Goal: Task Accomplishment & Management: Manage account settings

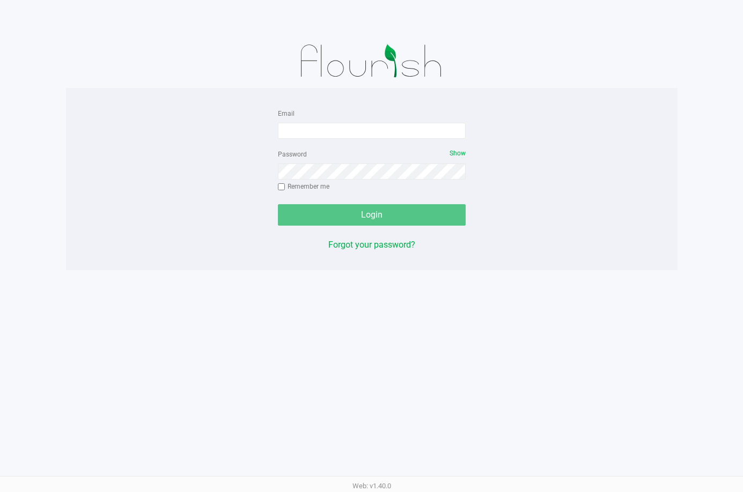
click at [307, 139] on form "Email Password Show Remember me Login" at bounding box center [372, 166] width 188 height 119
click at [307, 132] on input "Email" at bounding box center [372, 131] width 188 height 16
type input "[EMAIL_ADDRESS][DOMAIN_NAME]"
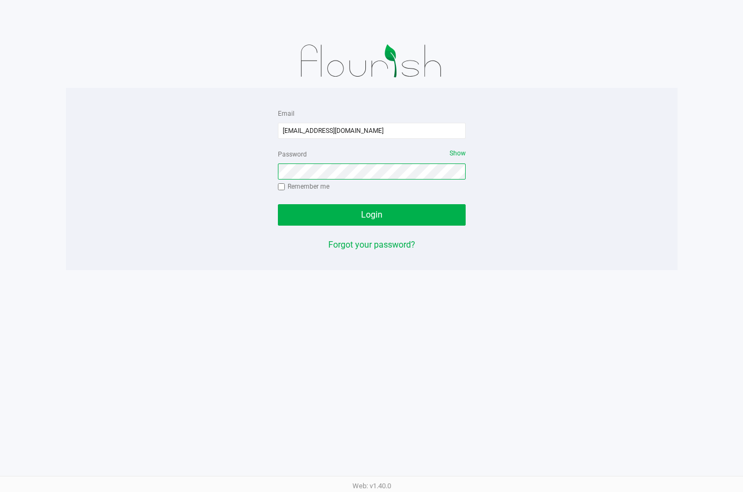
click at [278, 204] on button "Login" at bounding box center [372, 214] width 188 height 21
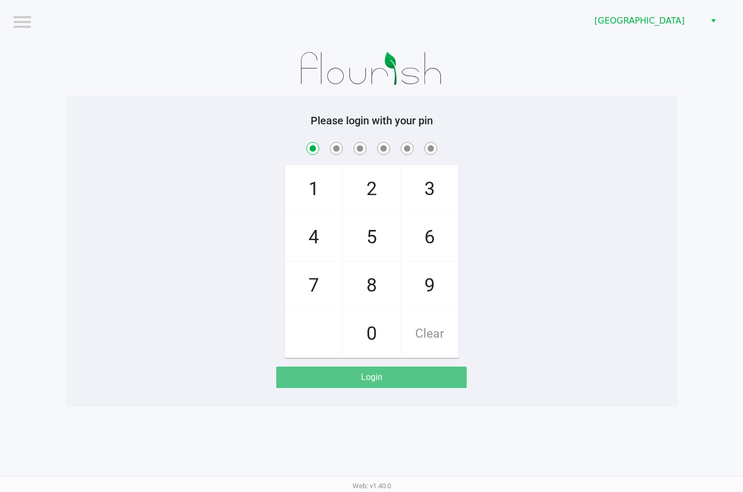
checkbox input "true"
checkbox input "false"
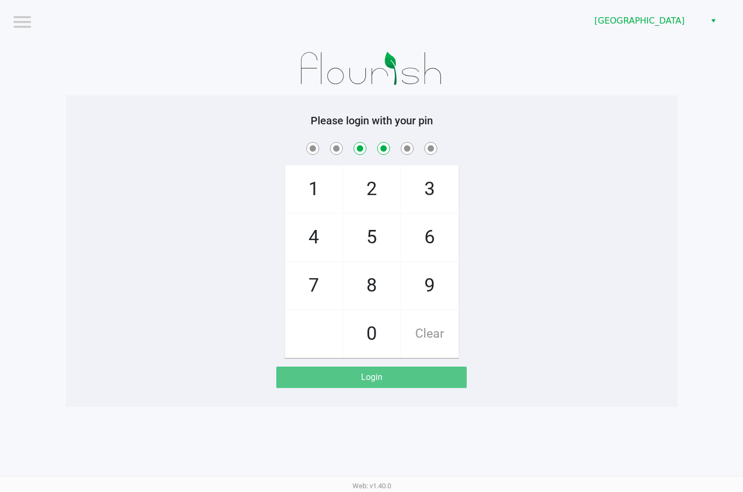
checkbox input "false"
checkbox input "true"
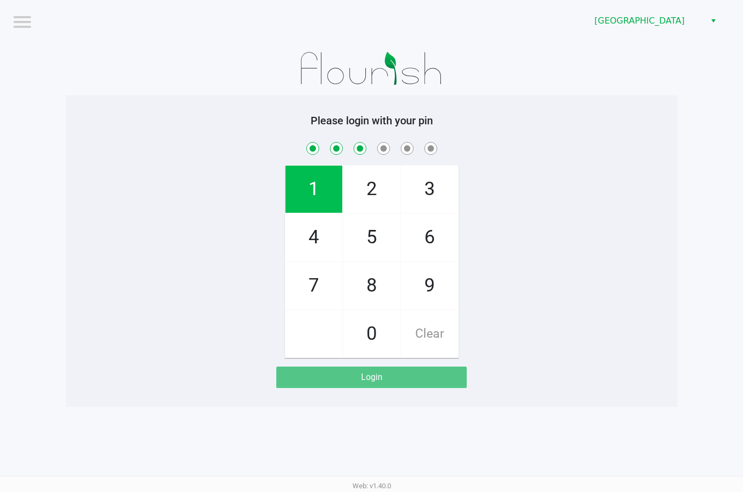
checkbox input "true"
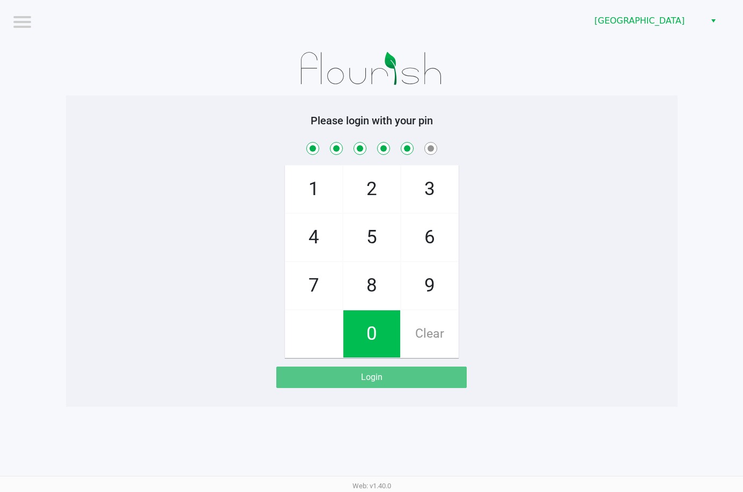
checkbox input "true"
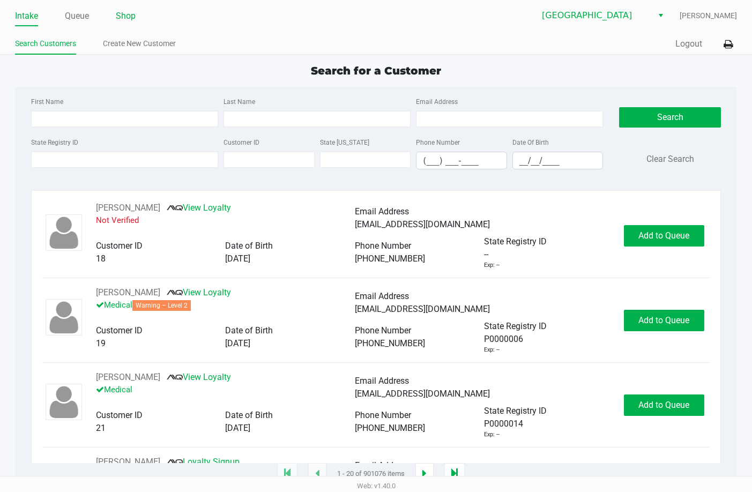
click at [135, 16] on link "Shop" at bounding box center [126, 16] width 20 height 15
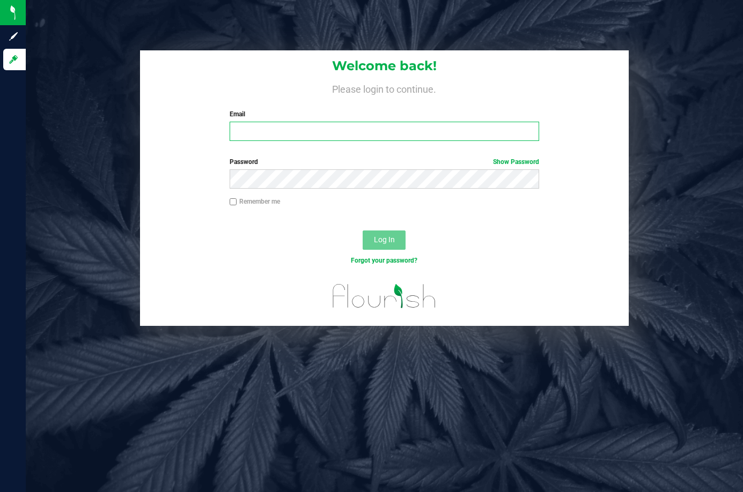
click at [375, 138] on input "Email" at bounding box center [385, 131] width 310 height 19
type input "sbendele@Liveparallel.com"
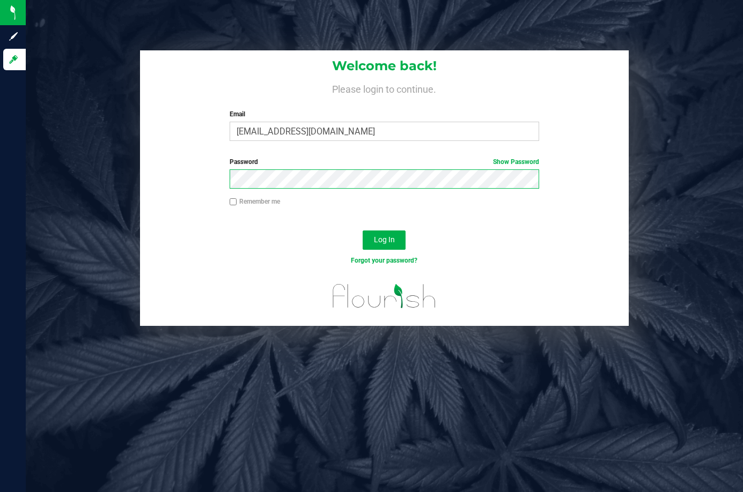
click at [362, 231] on button "Log In" at bounding box center [383, 240] width 43 height 19
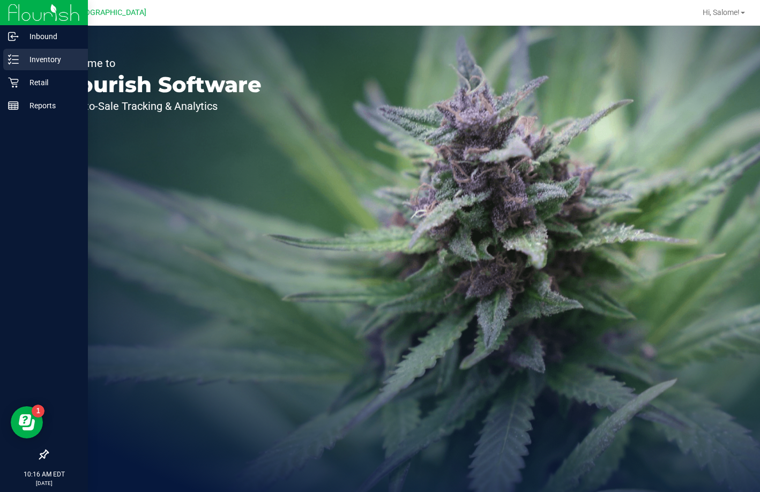
click at [9, 60] on icon at bounding box center [10, 59] width 2 height 2
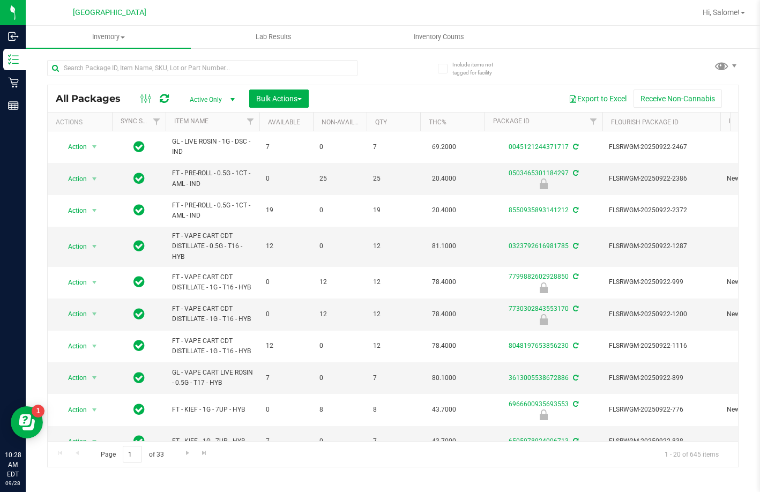
click at [214, 58] on div at bounding box center [220, 67] width 346 height 34
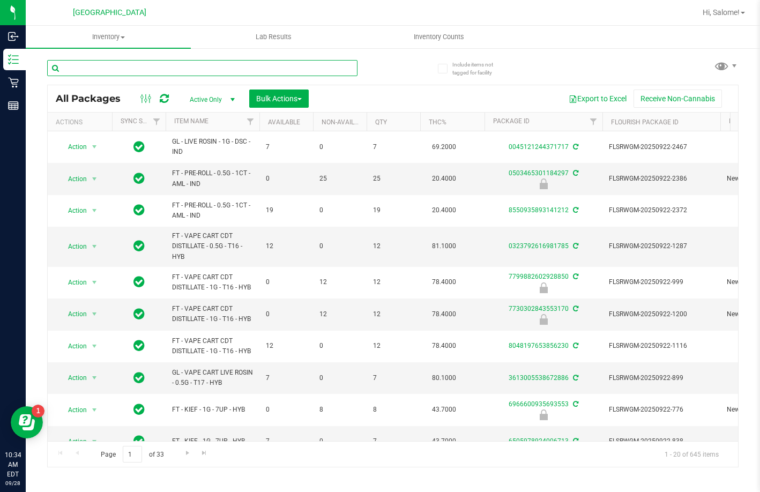
click at [185, 66] on input "text" at bounding box center [202, 68] width 310 height 16
type input "gmp"
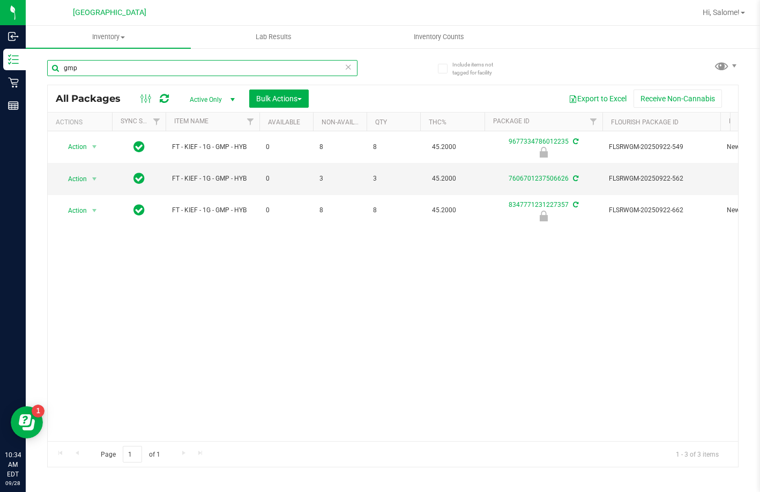
click at [222, 66] on input "gmp" at bounding box center [202, 68] width 310 height 16
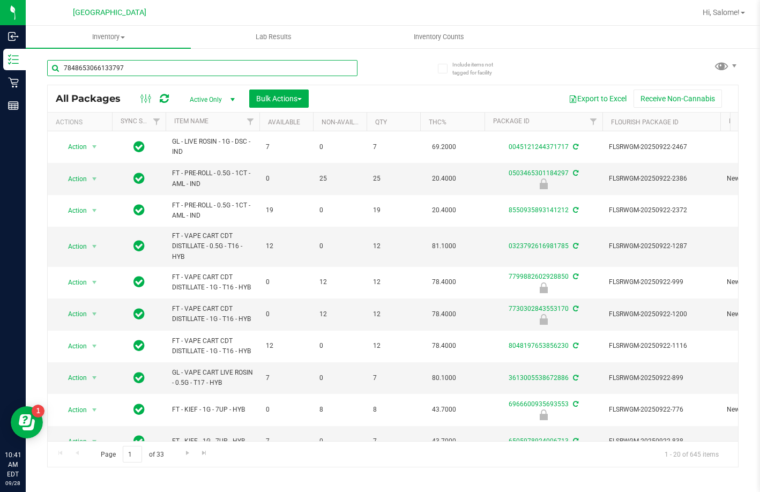
type input "7848653066133797"
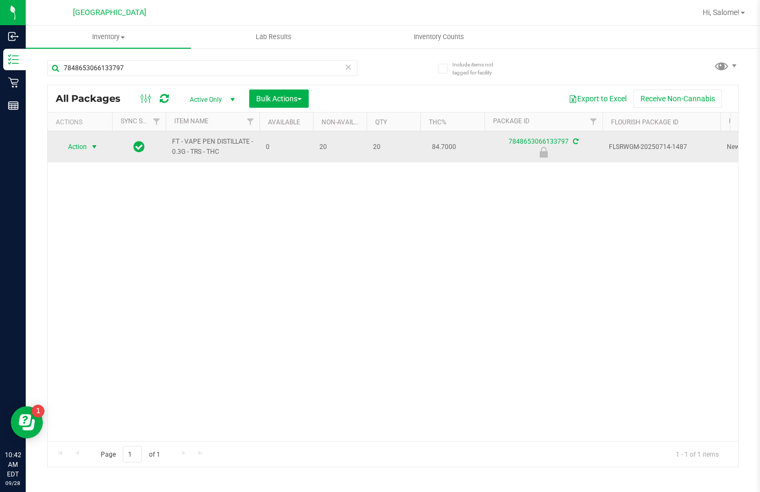
click at [92, 145] on span "select" at bounding box center [94, 147] width 9 height 9
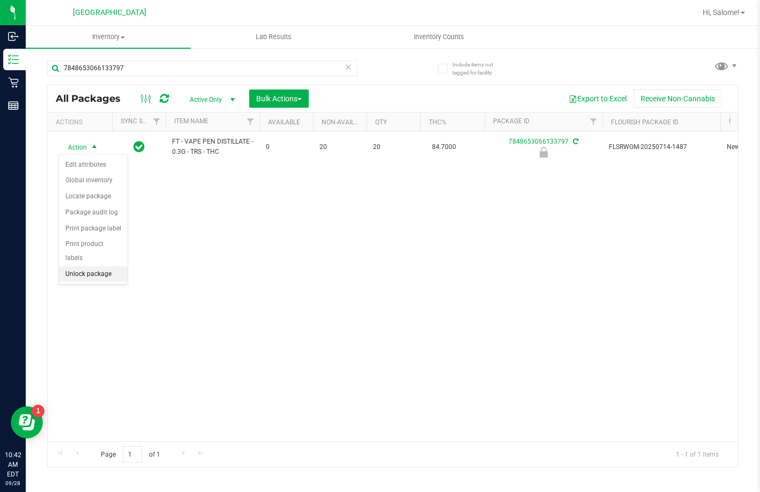
click at [95, 267] on li "Unlock package" at bounding box center [93, 275] width 69 height 16
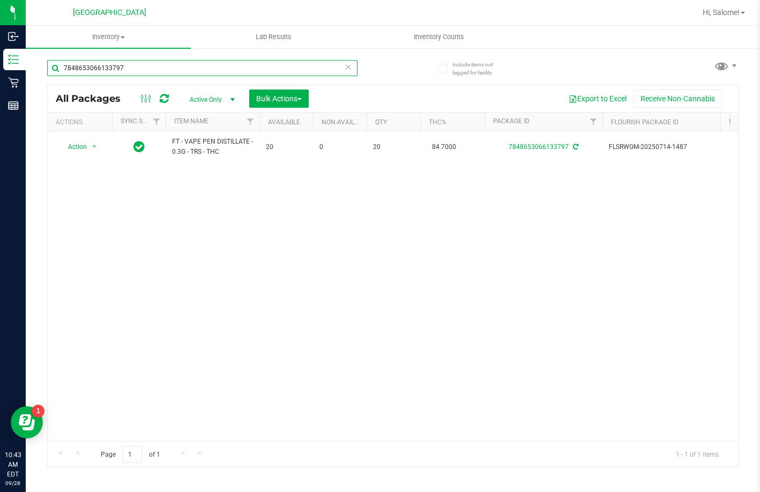
click at [255, 66] on input "7848653066133797" at bounding box center [202, 68] width 310 height 16
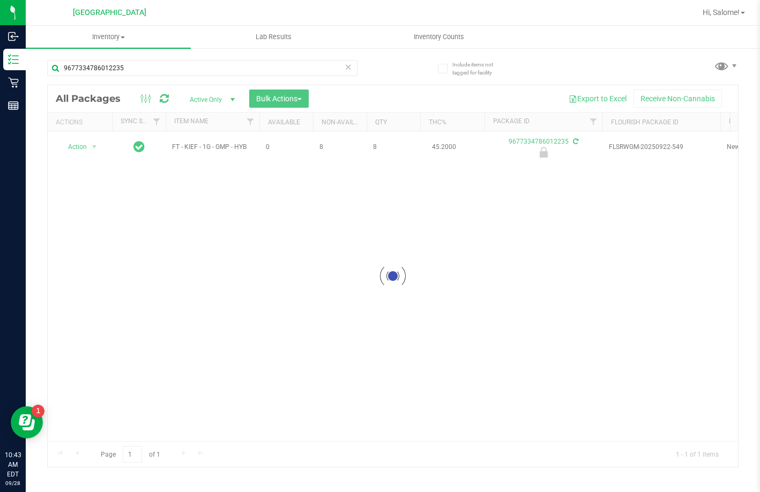
click at [216, 141] on div at bounding box center [393, 276] width 691 height 382
click at [210, 152] on div at bounding box center [393, 276] width 691 height 382
click at [212, 150] on div at bounding box center [393, 276] width 691 height 382
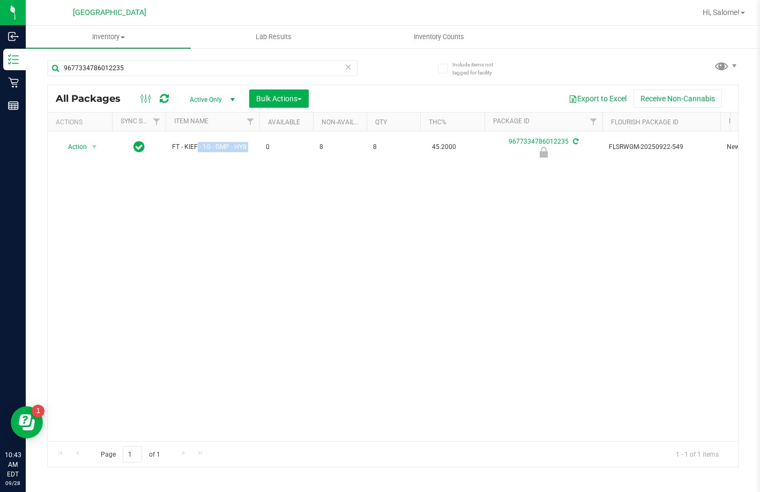
click at [212, 150] on span "FT - KIEF - 1G - GMP - HYB" at bounding box center [212, 147] width 81 height 10
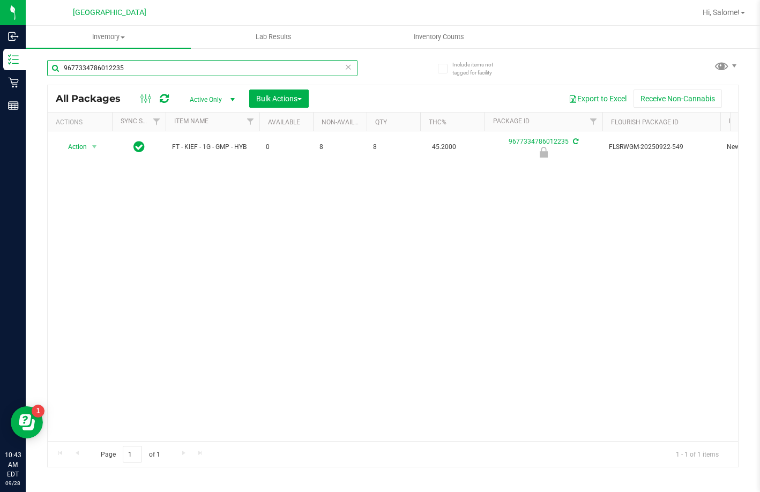
click at [246, 70] on input "9677334786012235" at bounding box center [202, 68] width 310 height 16
paste input "FT - KIEF - 1G - GMP - HYB"
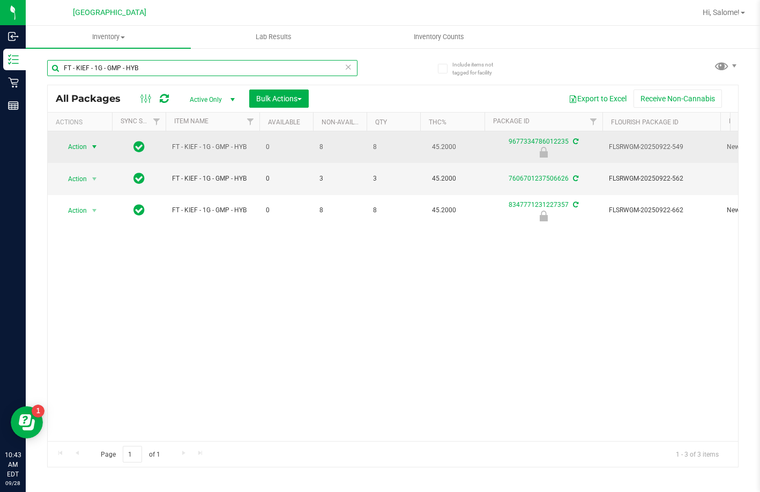
type input "FT - KIEF - 1G - GMP - HYB"
click at [92, 145] on span "select" at bounding box center [94, 147] width 9 height 9
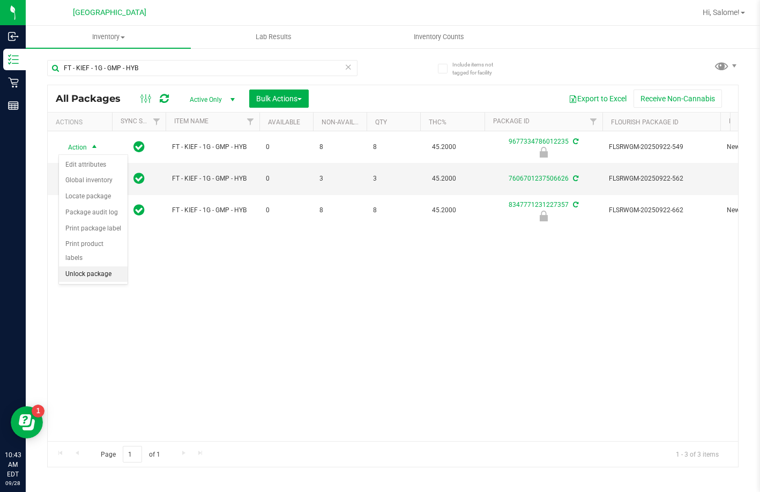
click at [92, 267] on li "Unlock package" at bounding box center [93, 275] width 69 height 16
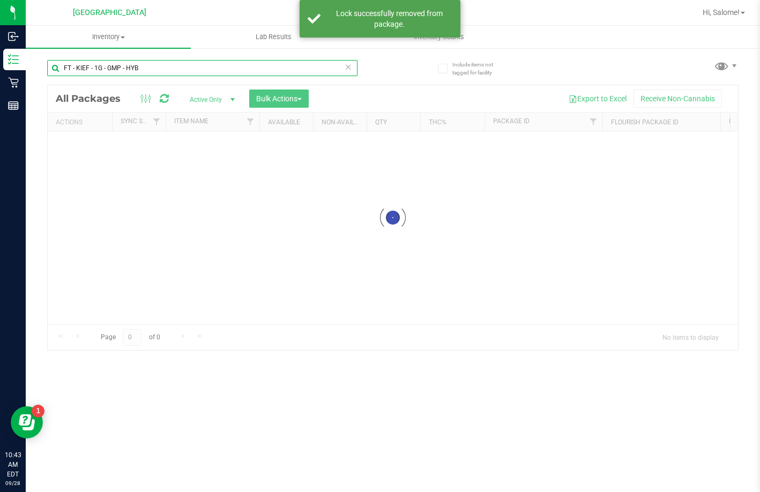
click at [213, 64] on input "FT - KIEF - 1G - GMP - HYB" at bounding box center [202, 68] width 310 height 16
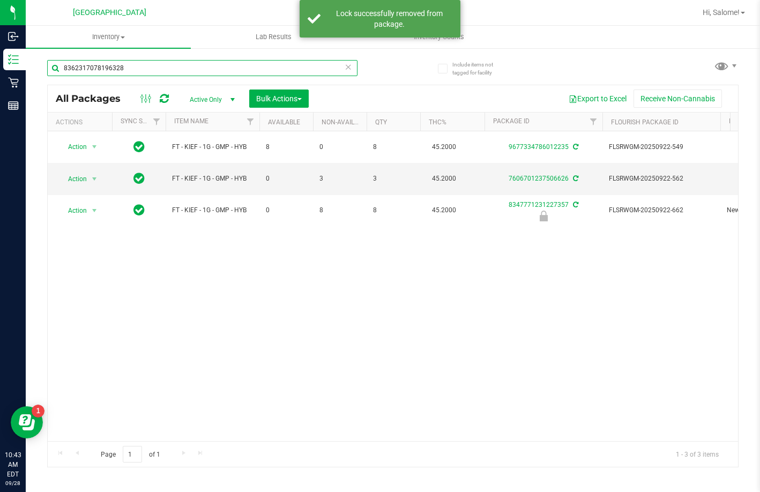
type input "8362317078196328"
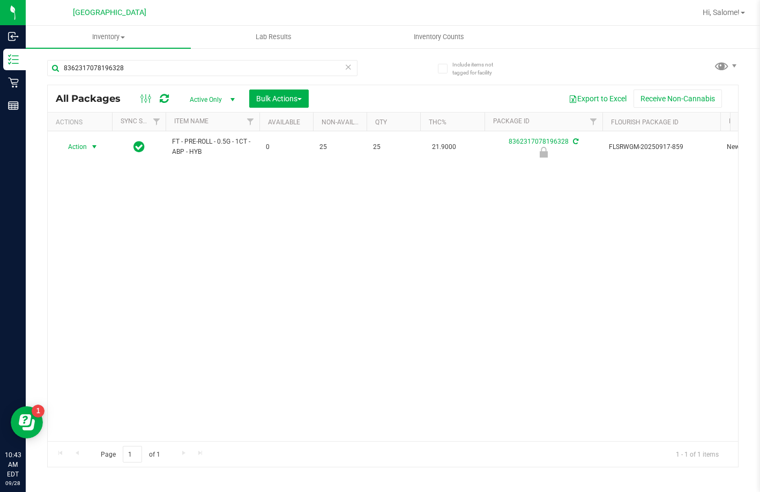
drag, startPoint x: 85, startPoint y: 145, endPoint x: 116, endPoint y: 194, distance: 58.2
click at [84, 151] on span "Action" at bounding box center [72, 146] width 29 height 15
click at [91, 267] on li "Unlock package" at bounding box center [93, 275] width 69 height 16
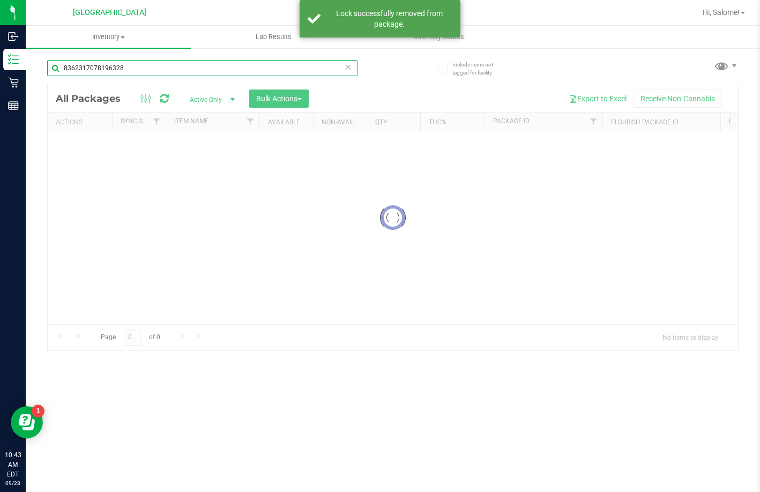
click at [221, 71] on input "8362317078196328" at bounding box center [202, 68] width 310 height 16
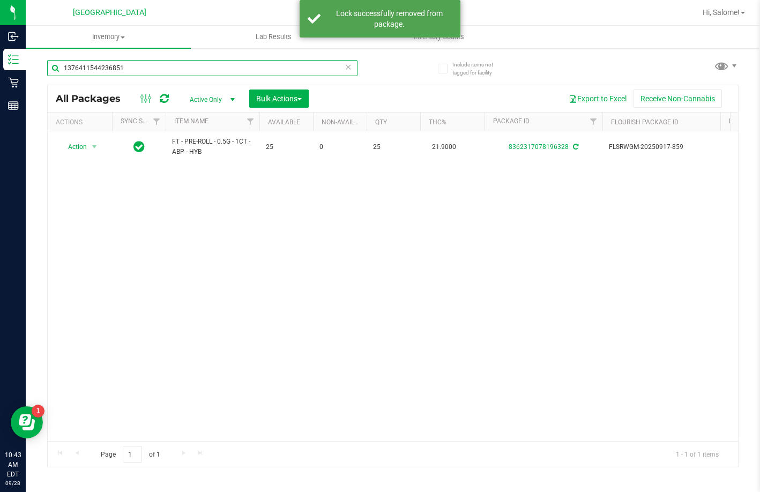
type input "1376411544236851"
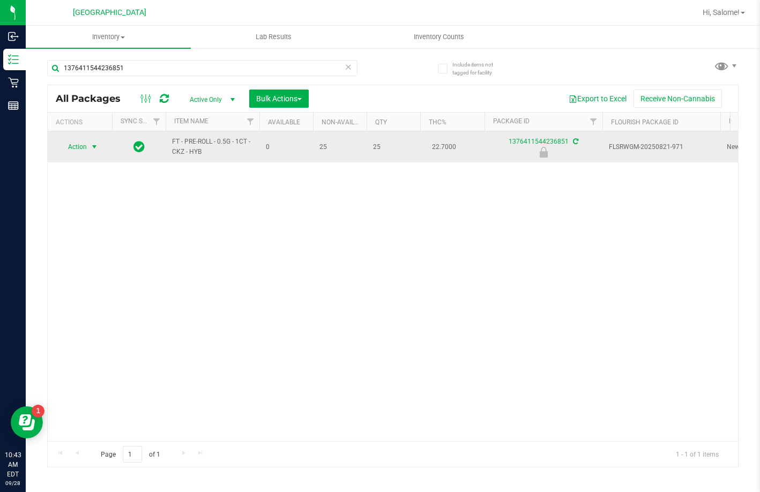
click at [91, 145] on span "select" at bounding box center [94, 147] width 9 height 9
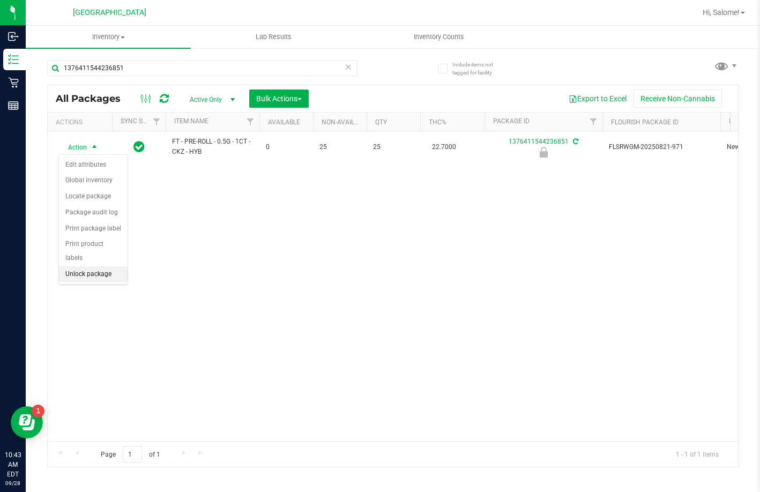
click at [118, 267] on li "Unlock package" at bounding box center [93, 275] width 69 height 16
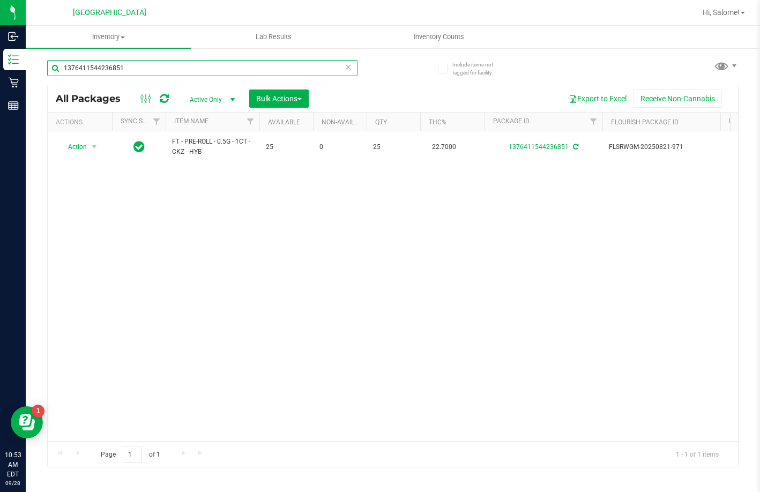
click at [164, 65] on input "1376411544236851" at bounding box center [202, 68] width 310 height 16
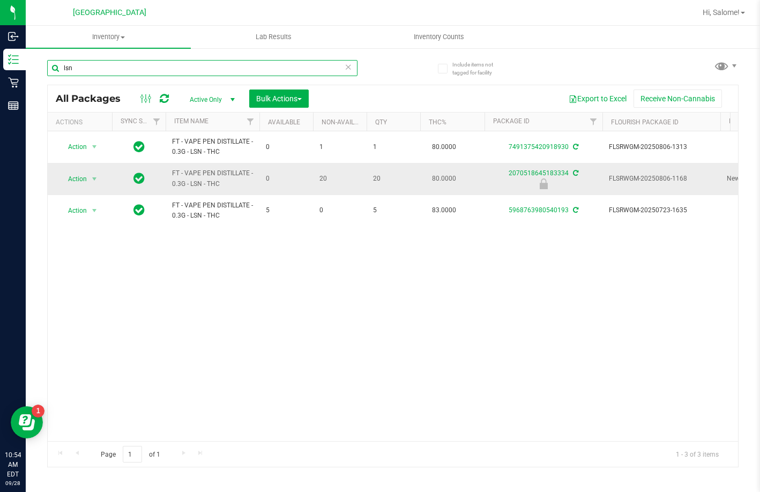
type input "lsn"
click at [88, 179] on span "select" at bounding box center [94, 179] width 13 height 15
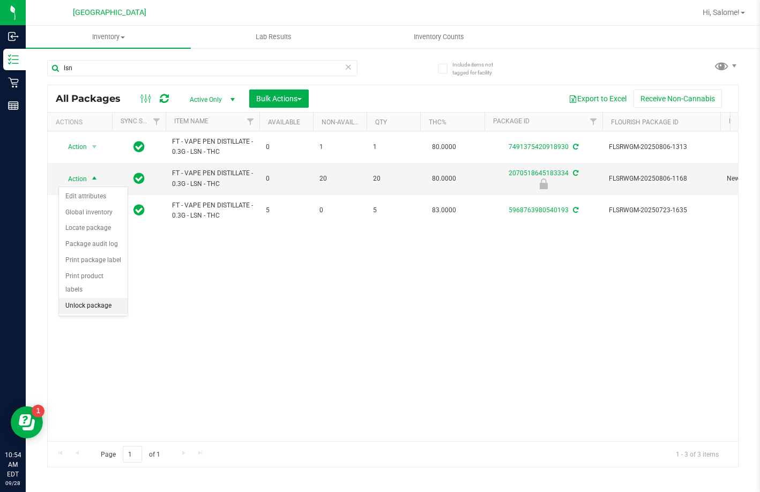
click at [82, 298] on li "Unlock package" at bounding box center [93, 306] width 69 height 16
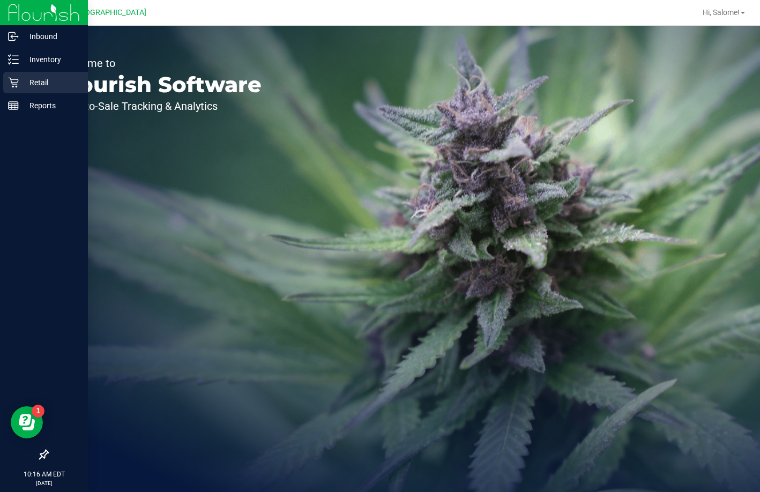
click at [19, 82] on p "Retail" at bounding box center [51, 82] width 64 height 13
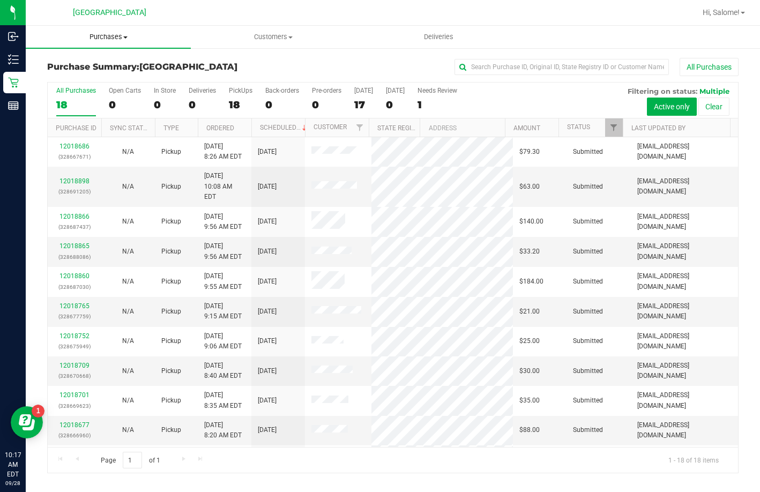
click at [118, 36] on span "Purchases" at bounding box center [108, 37] width 165 height 10
click at [97, 82] on li "Fulfillment" at bounding box center [108, 77] width 165 height 13
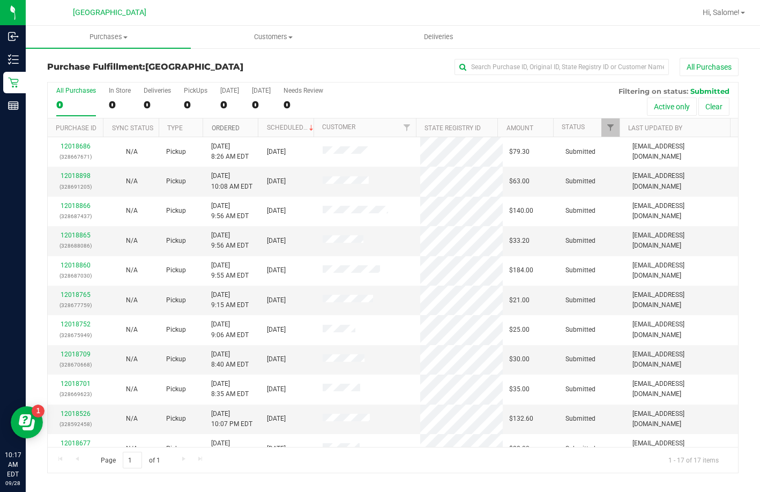
click at [225, 124] on link "Ordered" at bounding box center [226, 128] width 28 height 8
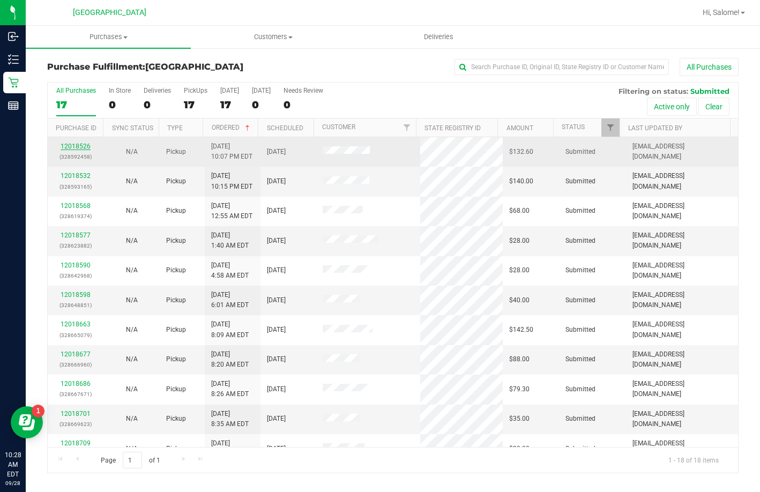
click at [84, 145] on link "12018526" at bounding box center [76, 147] width 30 height 8
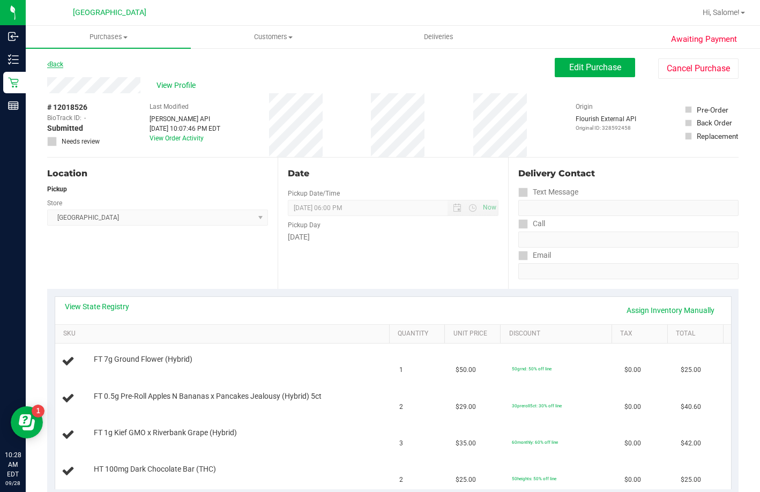
click at [55, 63] on link "Back" at bounding box center [55, 65] width 16 height 8
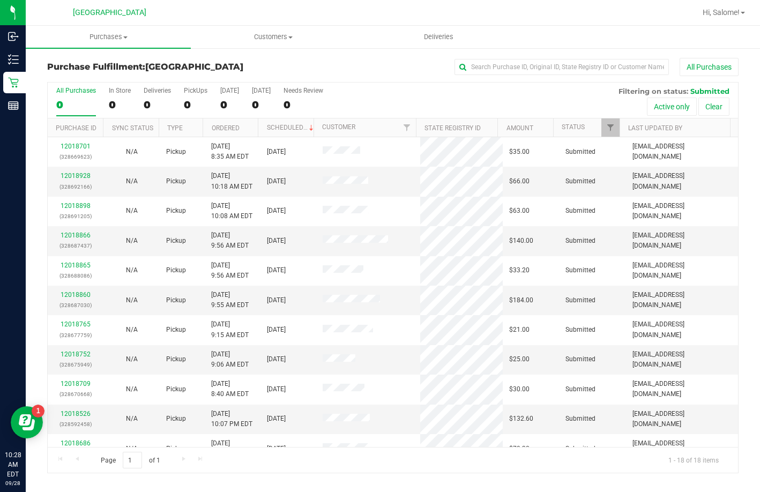
click at [226, 123] on th "Ordered" at bounding box center [230, 128] width 55 height 19
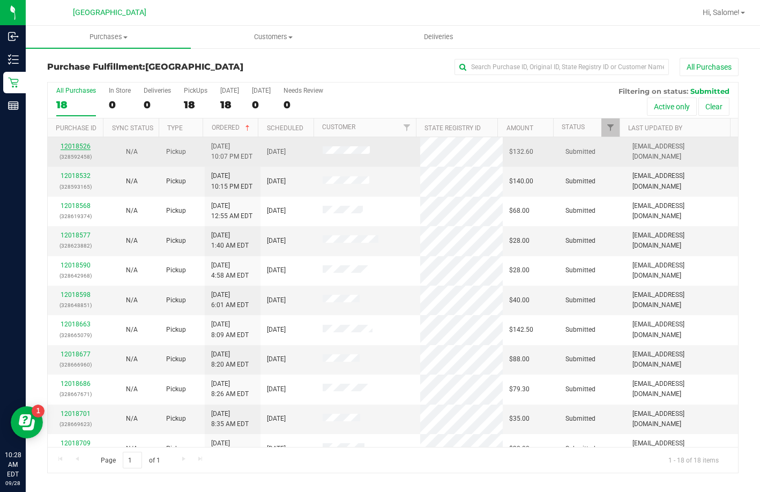
click at [80, 149] on link "12018526" at bounding box center [76, 147] width 30 height 8
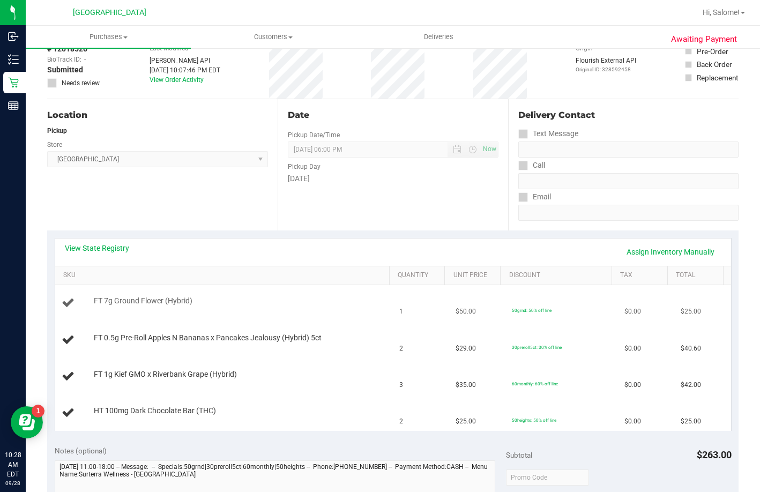
scroll to position [161, 0]
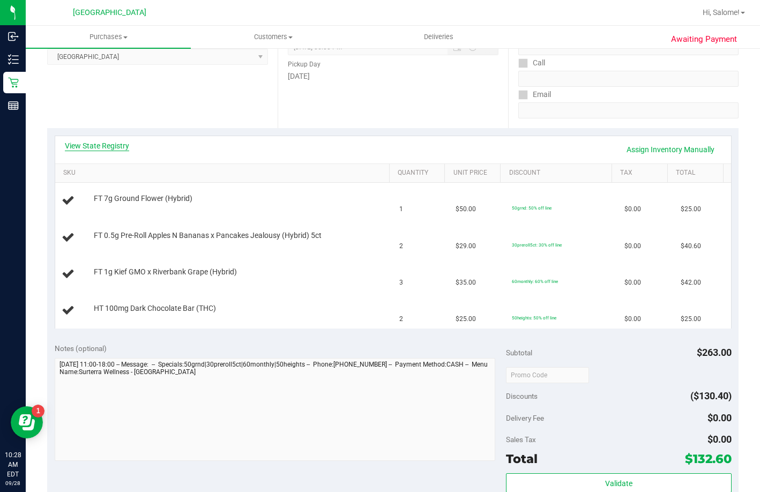
click at [105, 147] on link "View State Registry" at bounding box center [97, 145] width 64 height 11
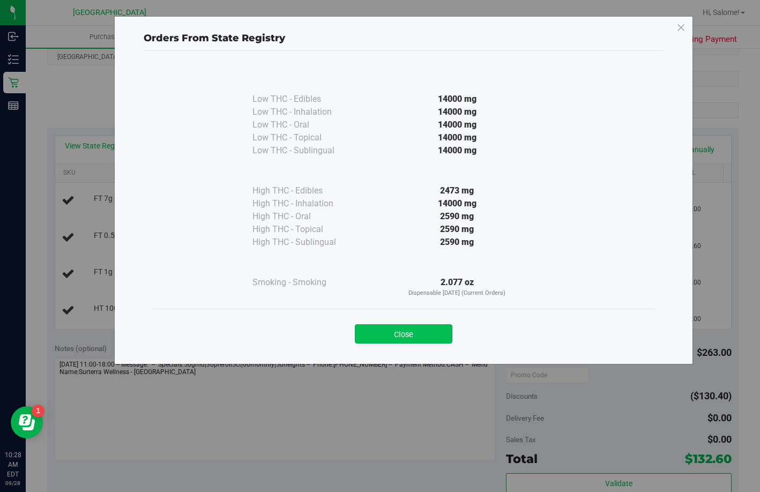
click at [441, 333] on button "Close" at bounding box center [404, 333] width 98 height 19
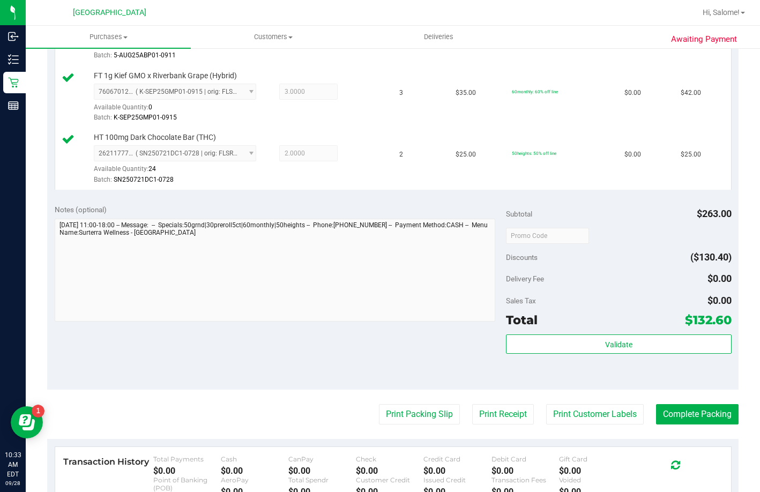
scroll to position [536, 0]
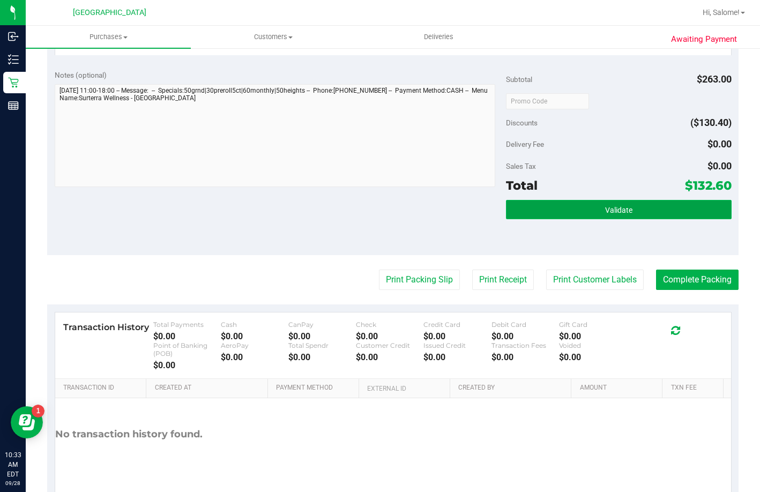
click at [624, 219] on button "Validate" at bounding box center [619, 209] width 226 height 19
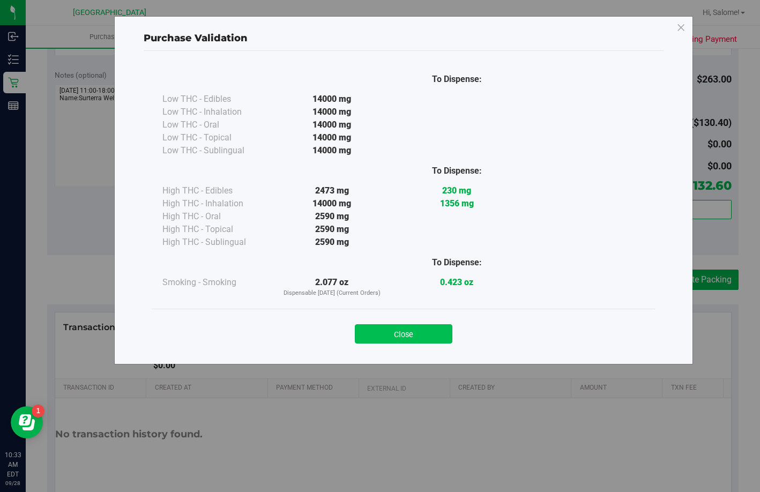
click at [435, 330] on button "Close" at bounding box center [404, 333] width 98 height 19
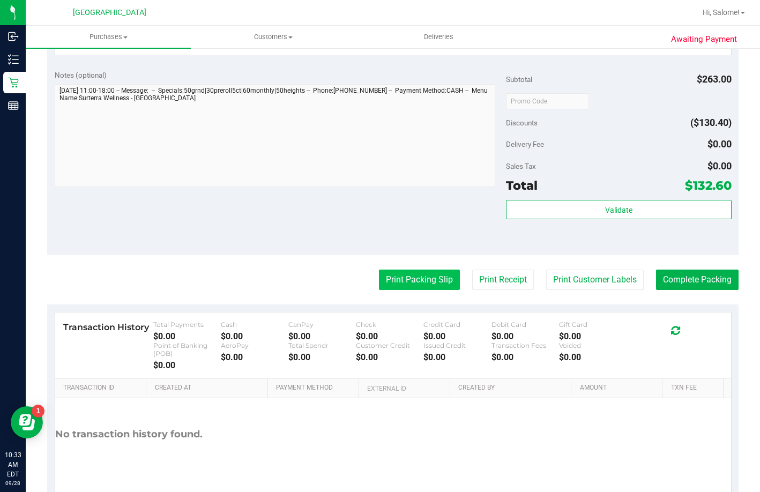
click at [425, 290] on button "Print Packing Slip" at bounding box center [419, 280] width 81 height 20
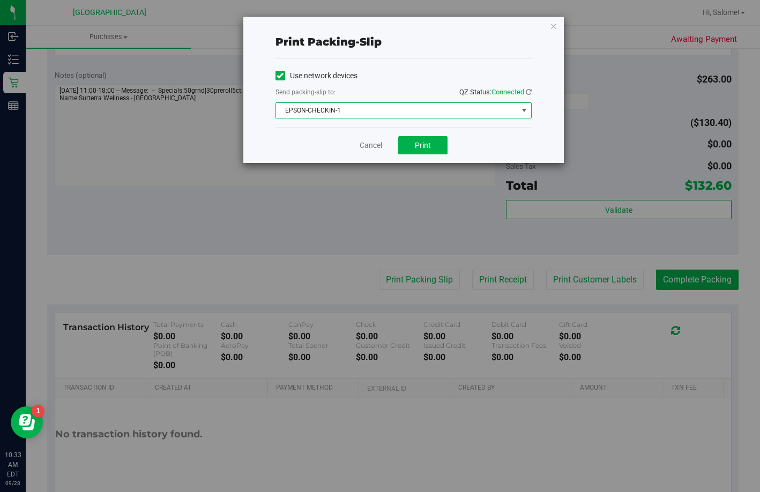
click at [393, 115] on span "EPSON-CHECKIN-1" at bounding box center [397, 110] width 242 height 15
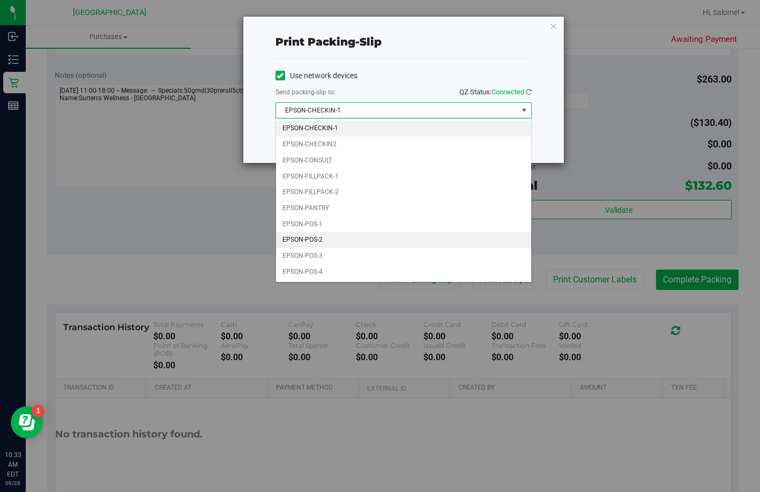
click at [356, 240] on li "EPSON-POS-2" at bounding box center [403, 240] width 255 height 16
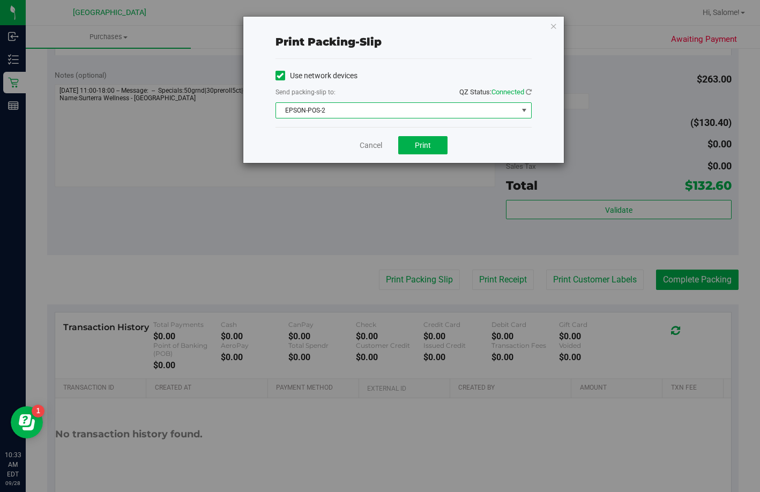
click at [437, 133] on div "Cancel Print" at bounding box center [404, 145] width 256 height 36
click at [422, 147] on span "Print" at bounding box center [423, 145] width 16 height 9
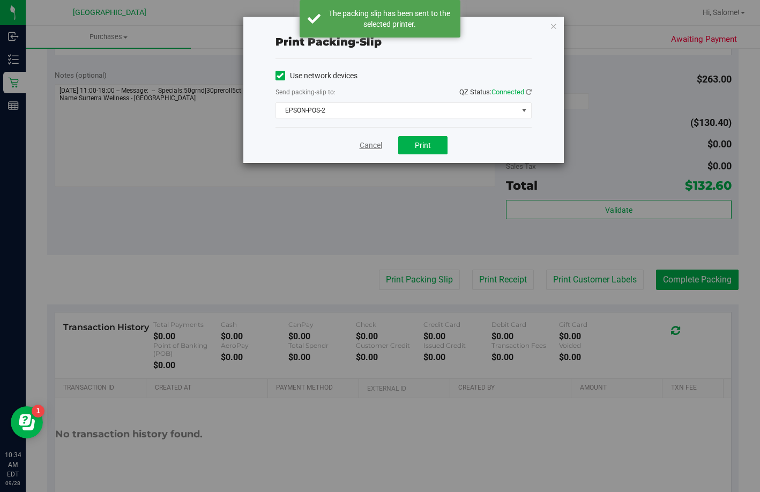
click at [369, 146] on link "Cancel" at bounding box center [371, 145] width 23 height 11
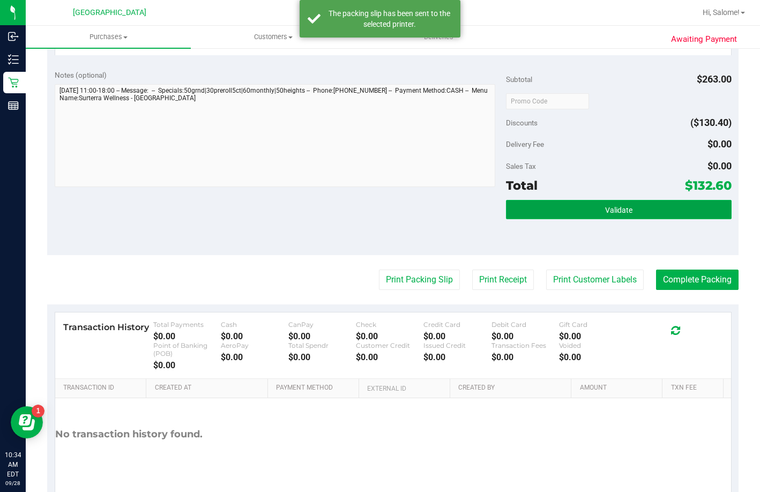
click at [600, 219] on button "Validate" at bounding box center [619, 209] width 226 height 19
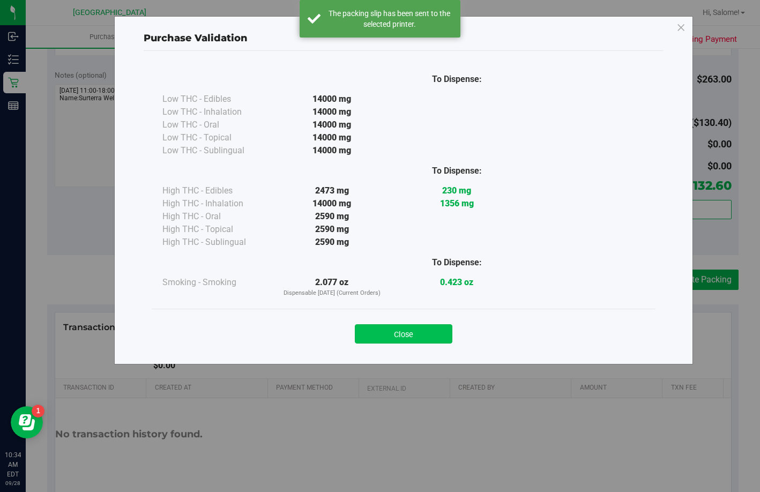
click at [444, 333] on button "Close" at bounding box center [404, 333] width 98 height 19
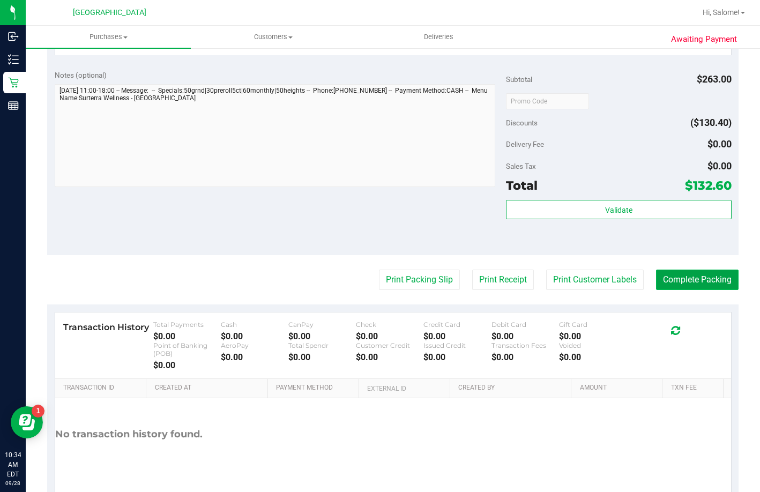
click at [670, 290] on button "Complete Packing" at bounding box center [697, 280] width 83 height 20
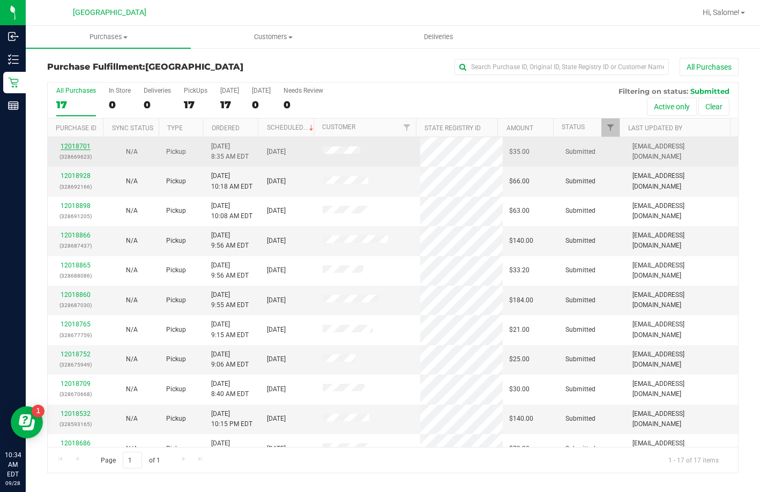
click at [80, 145] on link "12018701" at bounding box center [76, 147] width 30 height 8
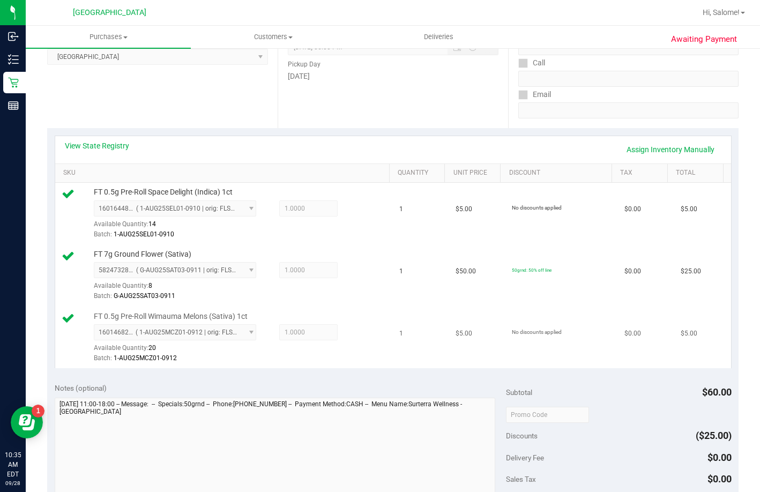
scroll to position [375, 0]
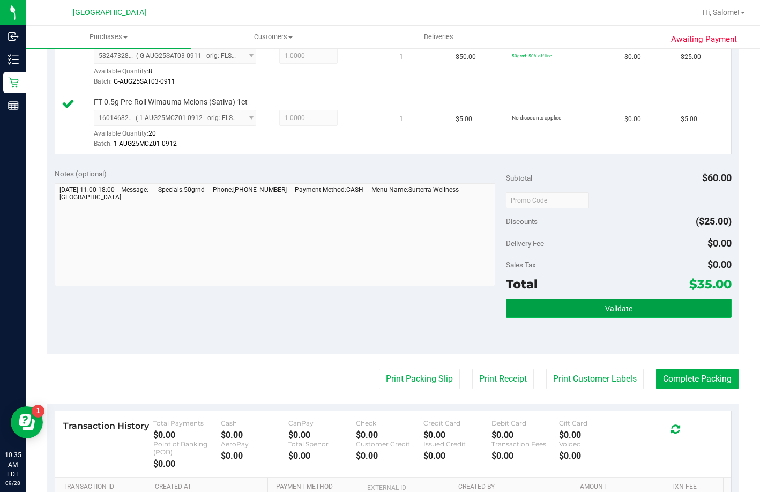
click at [574, 318] on button "Validate" at bounding box center [619, 308] width 226 height 19
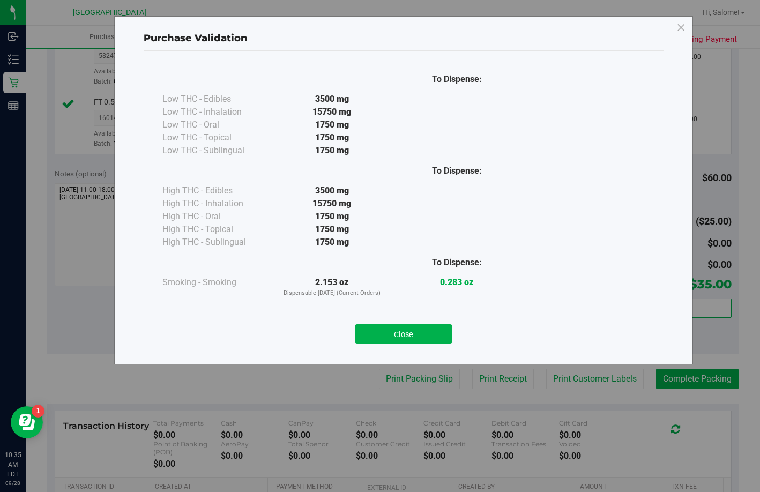
drag, startPoint x: 417, startPoint y: 341, endPoint x: 425, endPoint y: 346, distance: 10.0
click at [417, 341] on button "Close" at bounding box center [404, 333] width 98 height 19
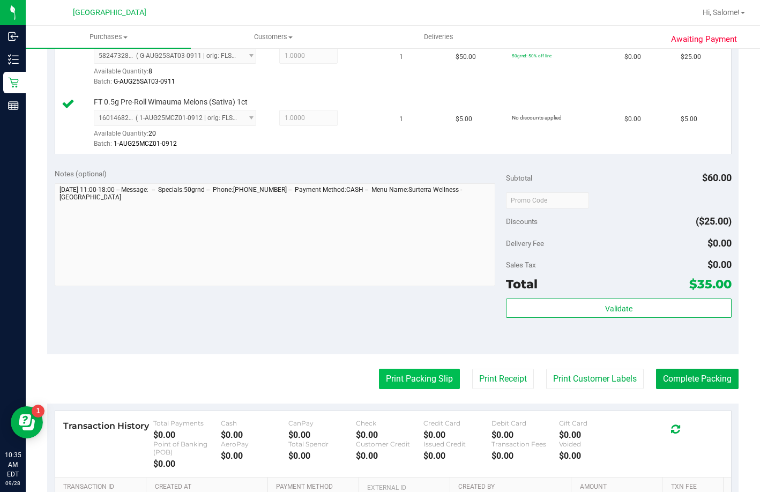
click at [418, 389] on button "Print Packing Slip" at bounding box center [419, 379] width 81 height 20
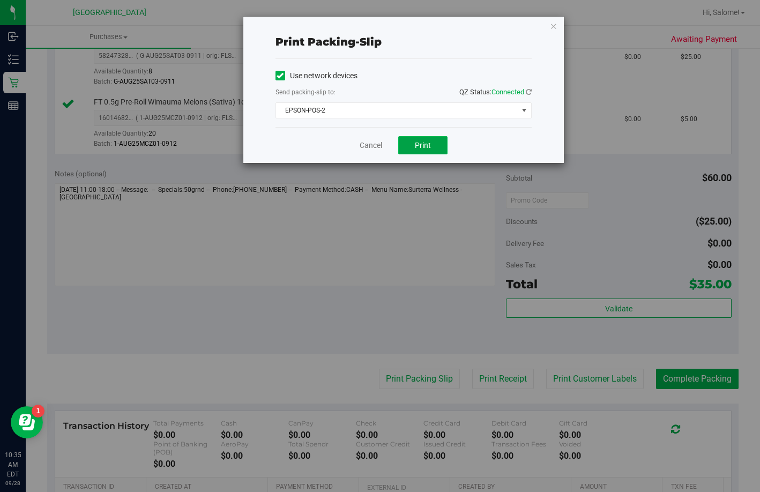
click at [434, 146] on button "Print" at bounding box center [422, 145] width 49 height 18
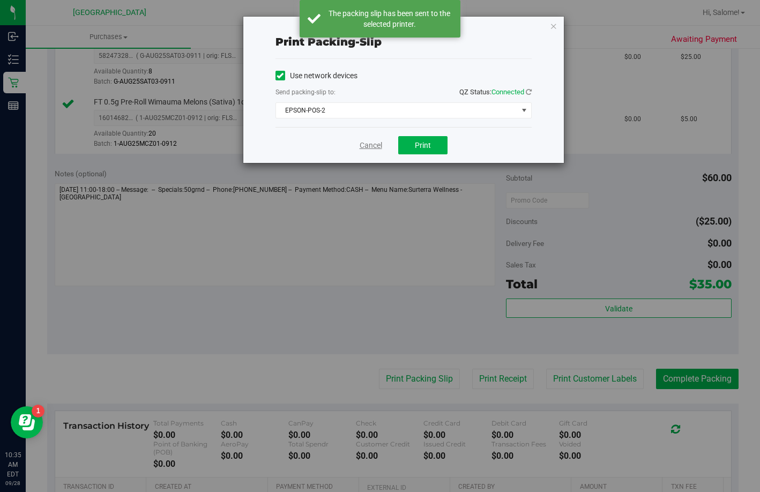
click at [376, 145] on link "Cancel" at bounding box center [371, 145] width 23 height 11
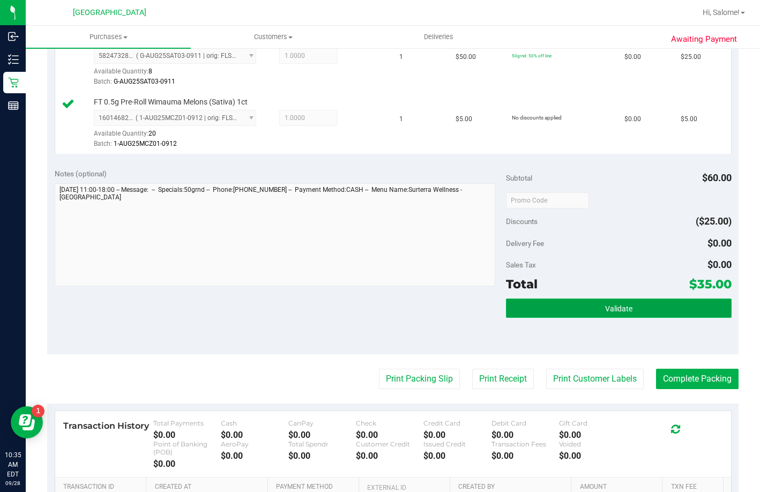
click at [663, 318] on button "Validate" at bounding box center [619, 308] width 226 height 19
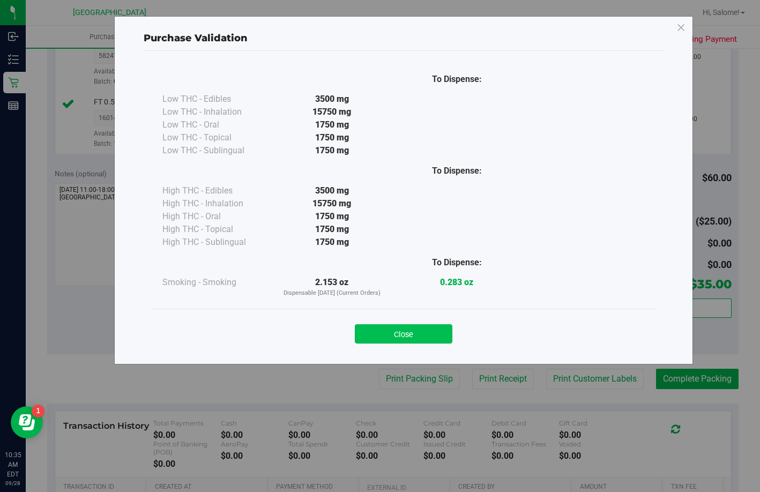
click at [421, 338] on button "Close" at bounding box center [404, 333] width 98 height 19
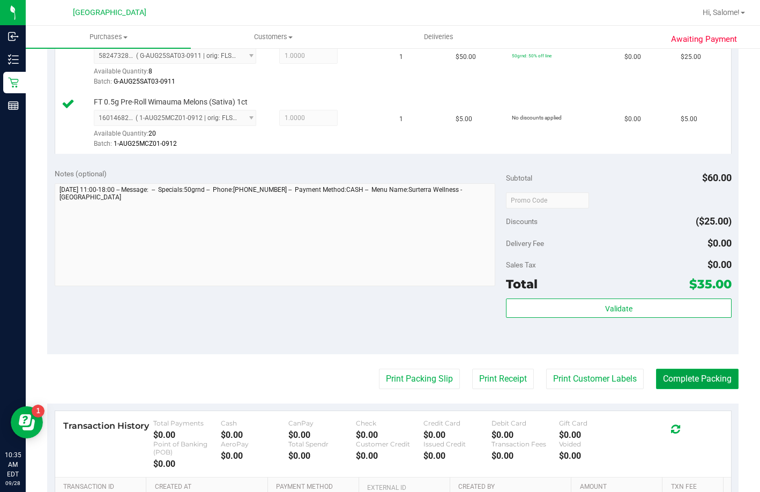
click at [668, 389] on button "Complete Packing" at bounding box center [697, 379] width 83 height 20
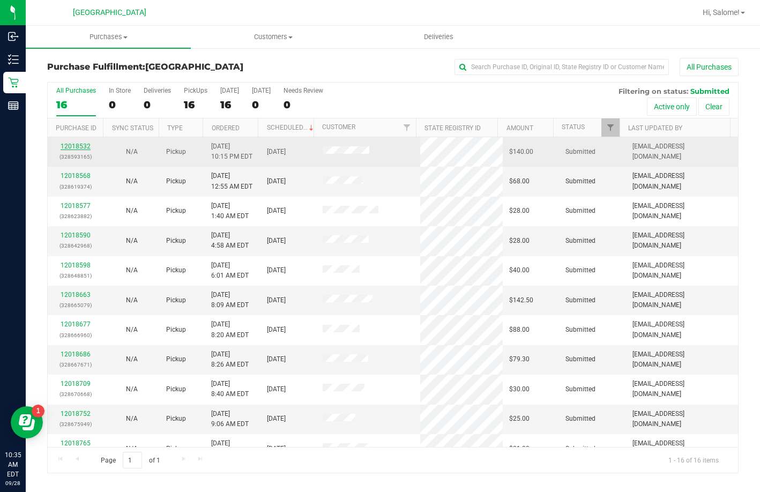
click at [77, 145] on link "12018532" at bounding box center [76, 147] width 30 height 8
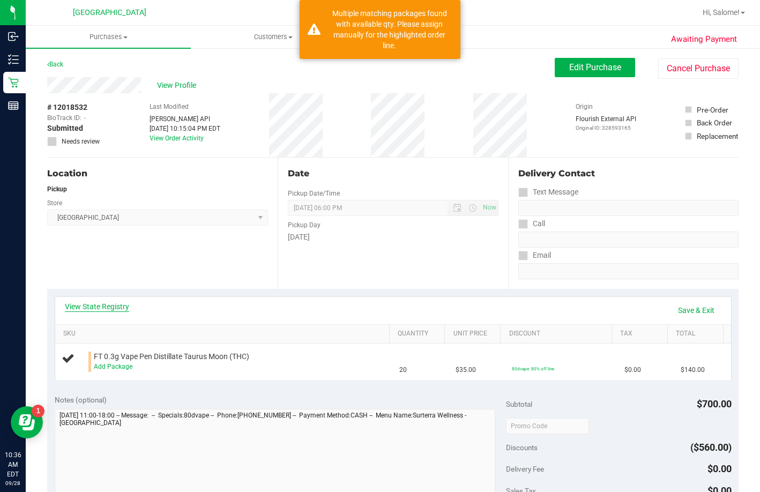
click at [101, 312] on link "View State Registry" at bounding box center [97, 306] width 64 height 11
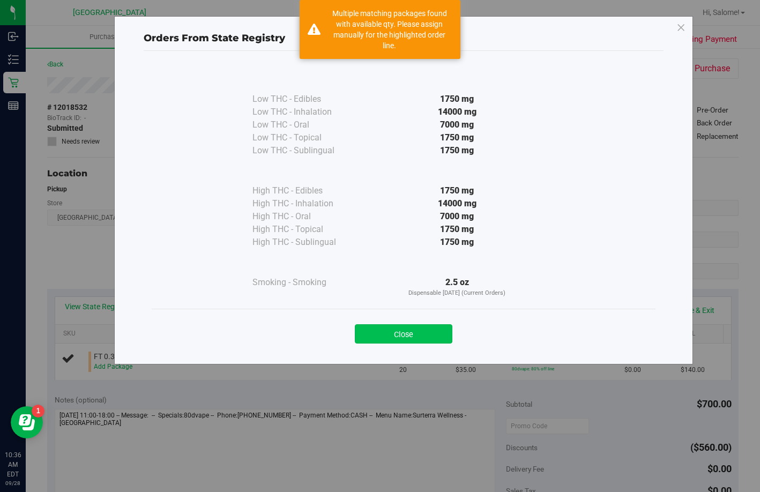
click at [389, 334] on button "Close" at bounding box center [404, 333] width 98 height 19
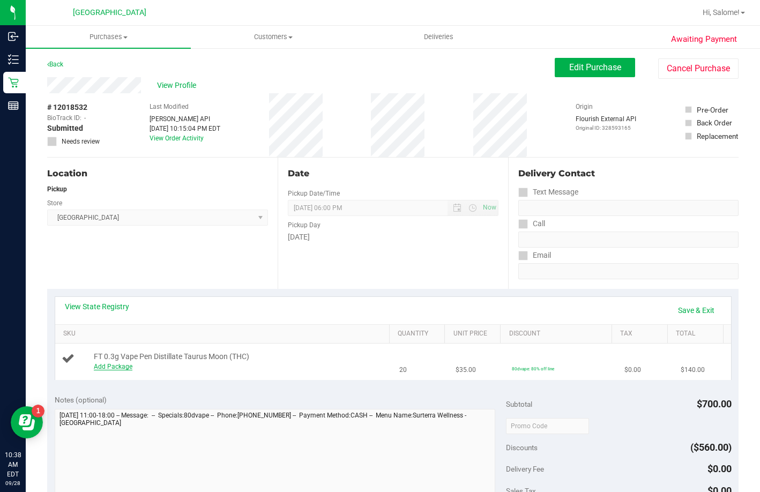
click at [94, 371] on link "Add Package" at bounding box center [113, 367] width 39 height 8
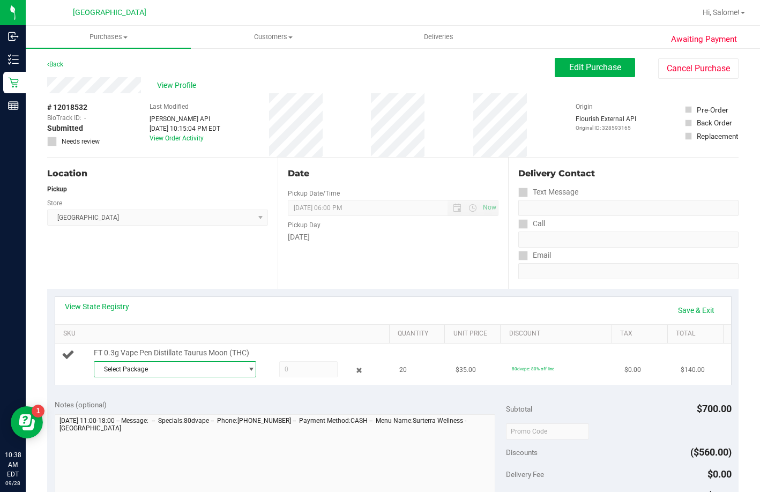
click at [203, 377] on span "Select Package" at bounding box center [167, 369] width 147 height 15
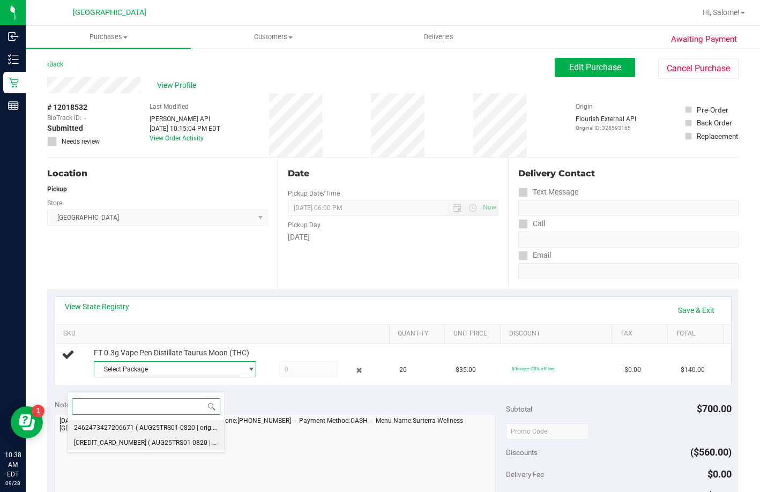
click at [194, 428] on span "( AUG25TRS01-0820 | orig: FLSRWGM-20250826-1115 )" at bounding box center [216, 428] width 161 height 8
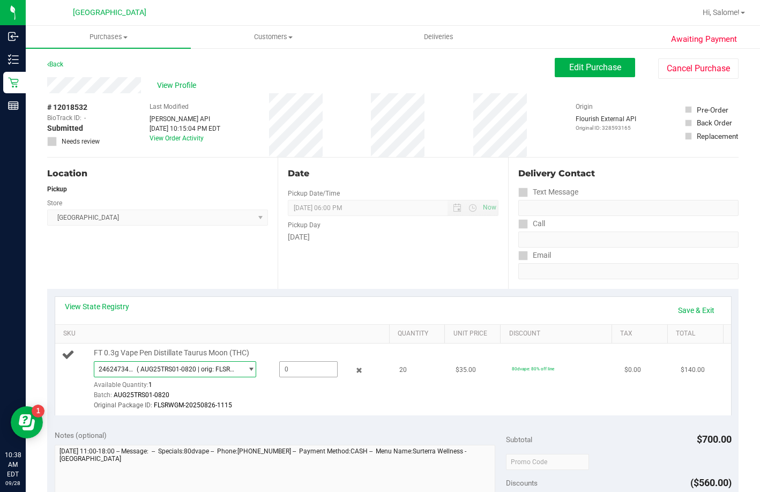
click at [282, 378] on span at bounding box center [308, 369] width 58 height 16
type input "1"
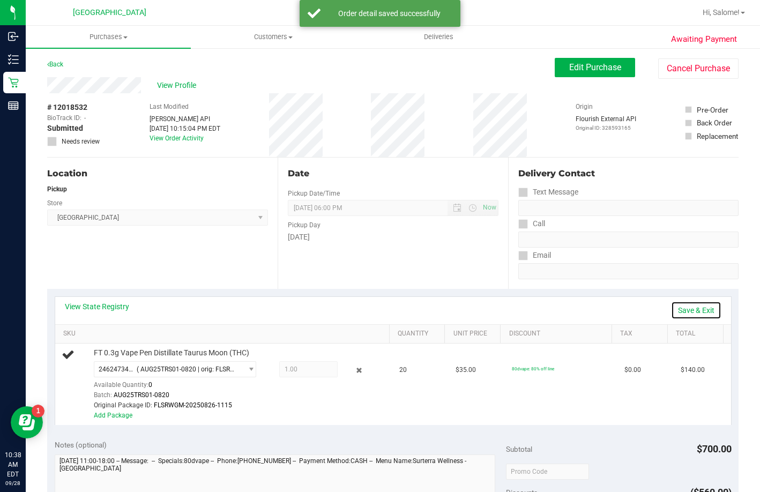
click at [678, 312] on link "Save & Exit" at bounding box center [696, 310] width 50 height 18
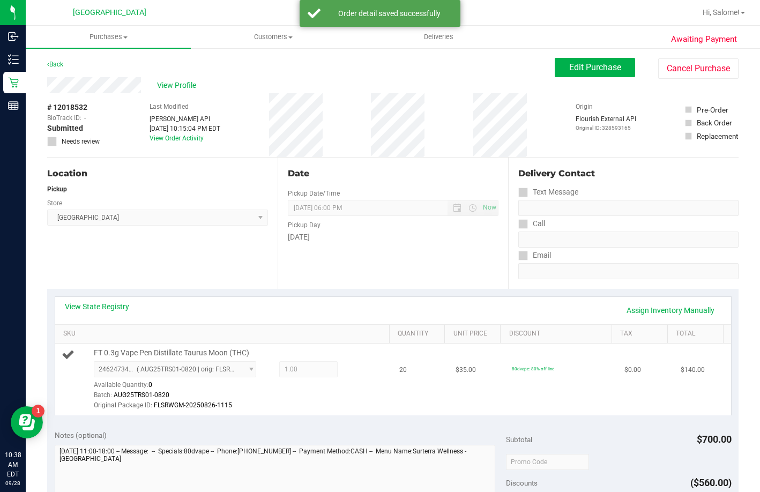
click at [337, 411] on div "Original Package ID: FLSRWGM-20250826-1115" at bounding box center [240, 406] width 293 height 10
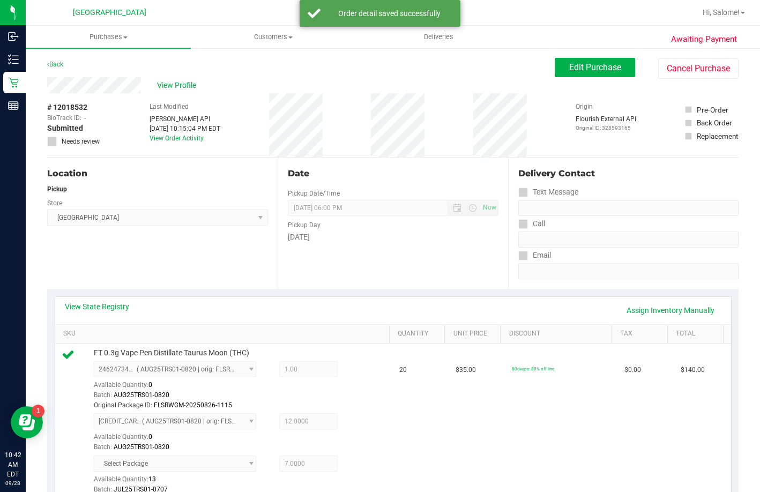
drag, startPoint x: 2, startPoint y: 134, endPoint x: 2, endPoint y: 514, distance: 379.6
drag, startPoint x: 2, startPoint y: 514, endPoint x: 226, endPoint y: 428, distance: 240.5
click at [240, 250] on div "Location Pickup Store Lakeland WC Select Store [PERSON_NAME][GEOGRAPHIC_DATA] […" at bounding box center [162, 223] width 231 height 131
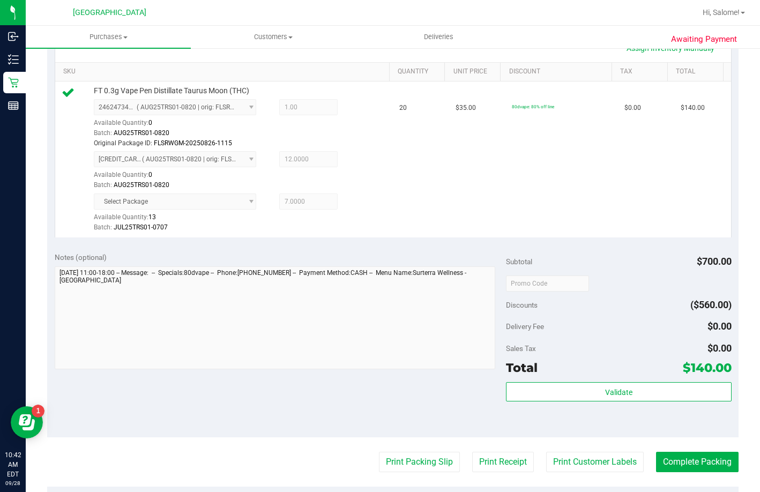
scroll to position [268, 0]
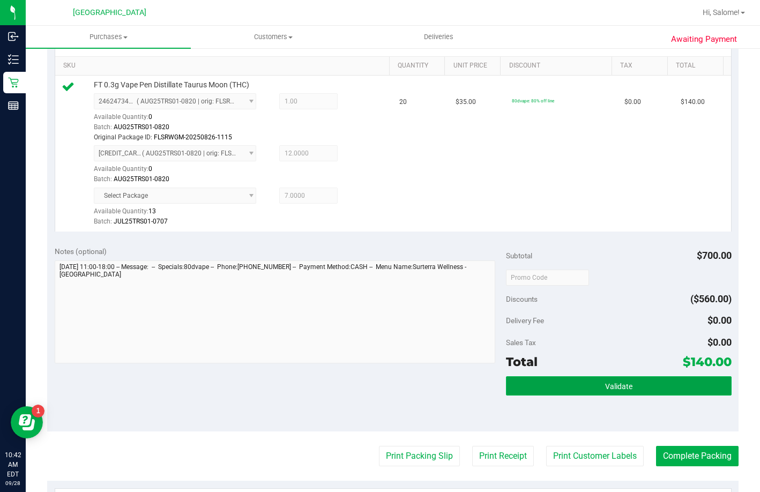
click at [573, 396] on button "Validate" at bounding box center [619, 385] width 226 height 19
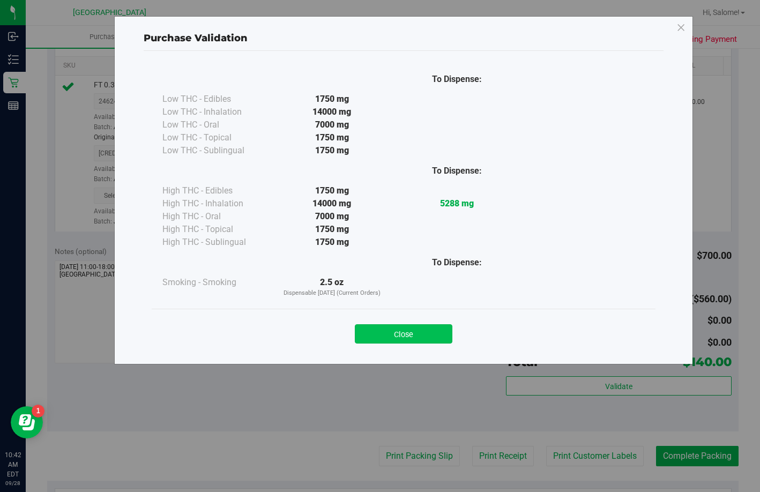
click at [415, 325] on button "Close" at bounding box center [404, 333] width 98 height 19
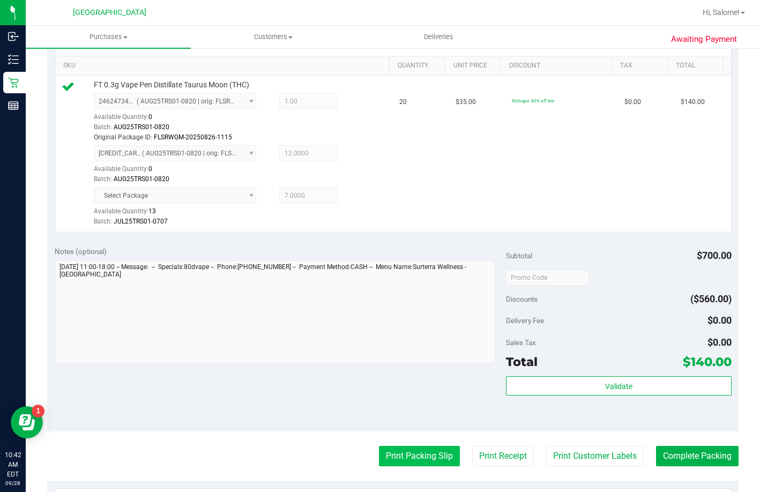
click at [424, 465] on button "Print Packing Slip" at bounding box center [419, 456] width 81 height 20
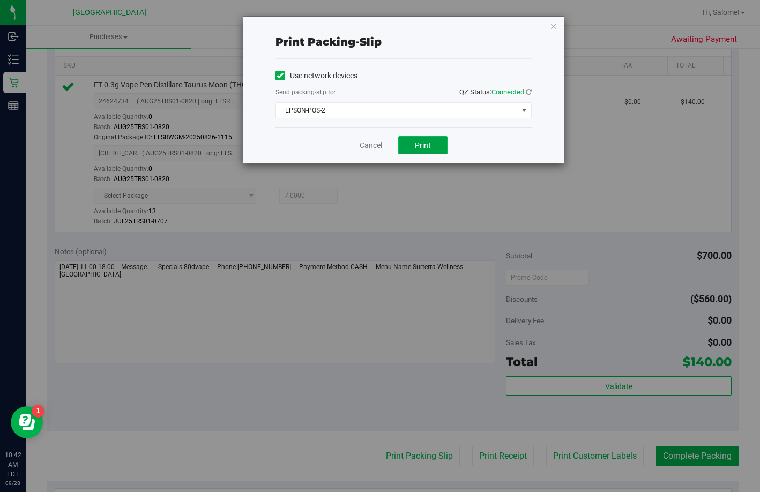
click at [427, 147] on span "Print" at bounding box center [423, 145] width 16 height 9
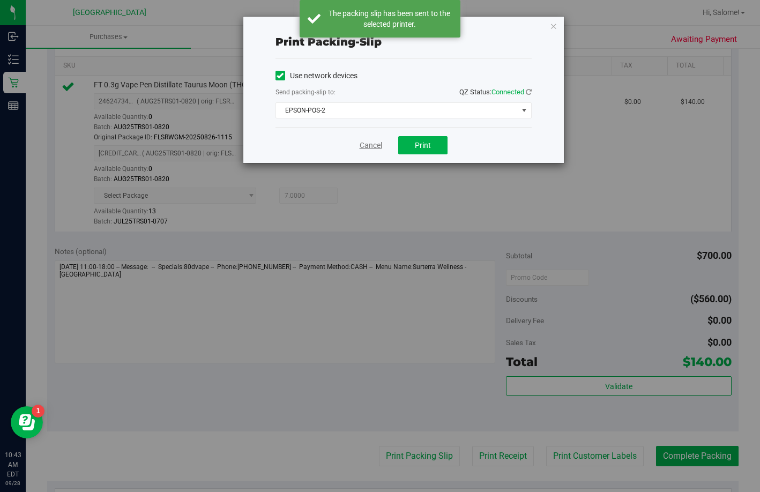
click at [368, 147] on link "Cancel" at bounding box center [371, 145] width 23 height 11
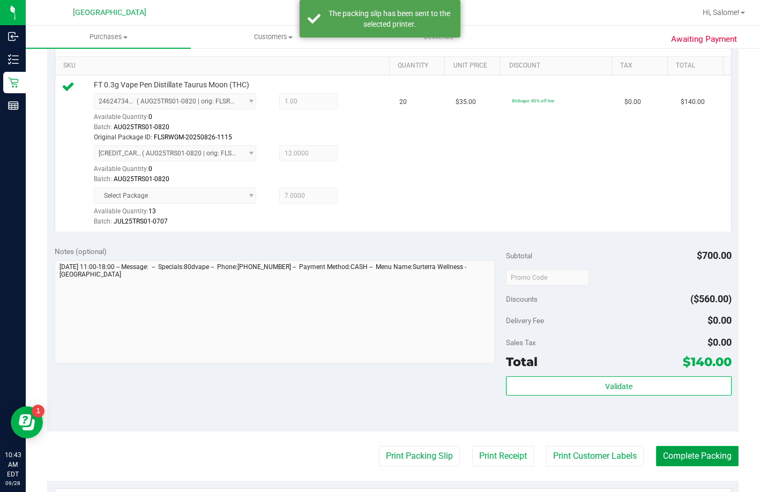
click at [687, 467] on button "Complete Packing" at bounding box center [697, 456] width 83 height 20
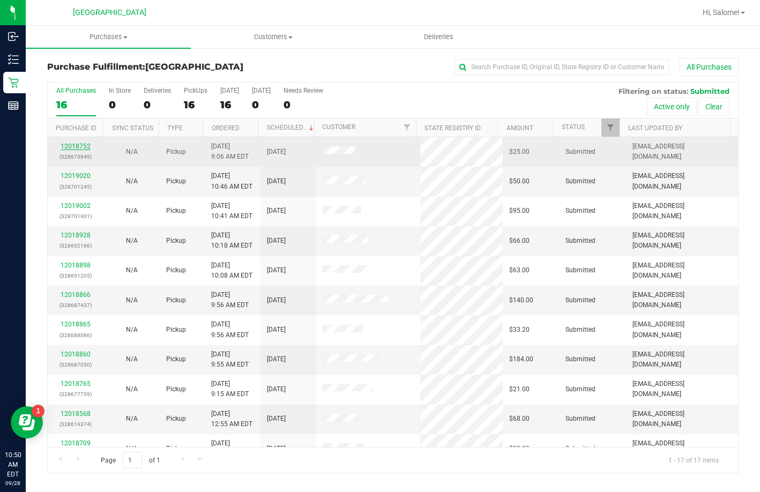
click at [78, 145] on link "12018752" at bounding box center [76, 147] width 30 height 8
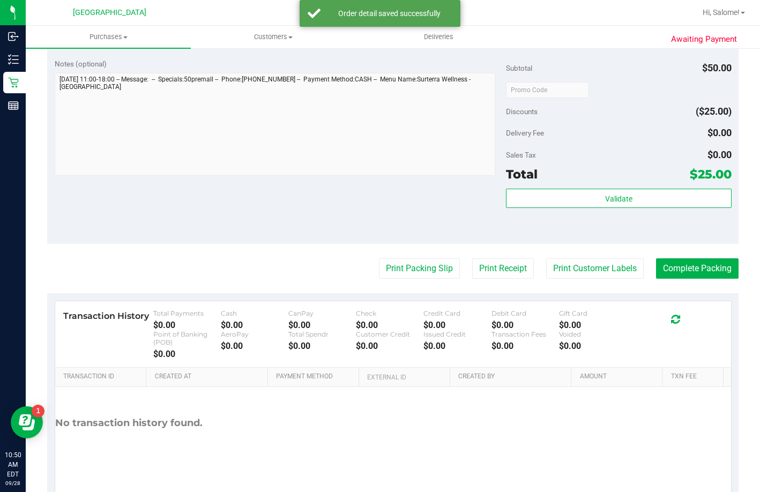
scroll to position [408, 0]
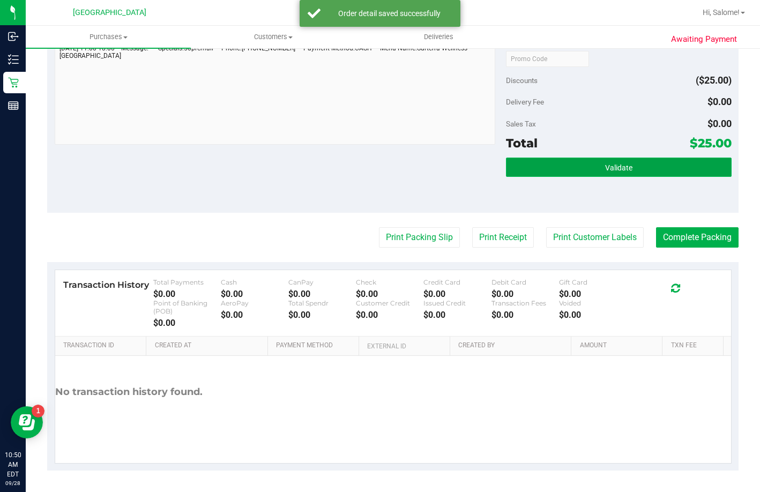
click at [611, 165] on span "Validate" at bounding box center [618, 168] width 27 height 9
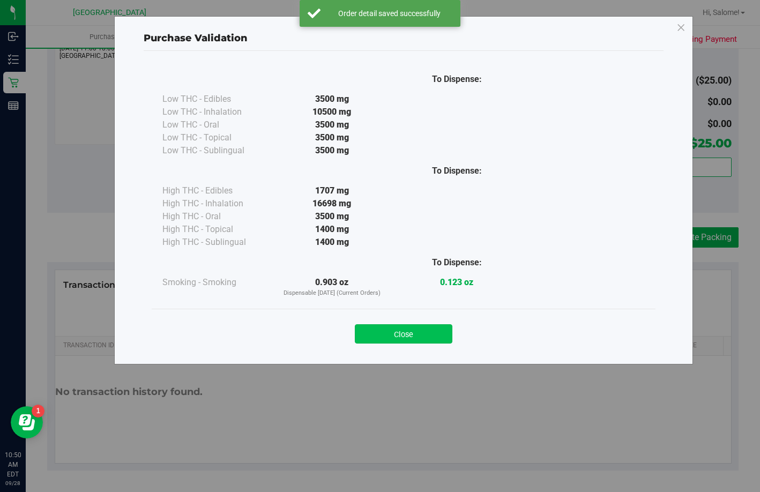
click at [420, 335] on button "Close" at bounding box center [404, 333] width 98 height 19
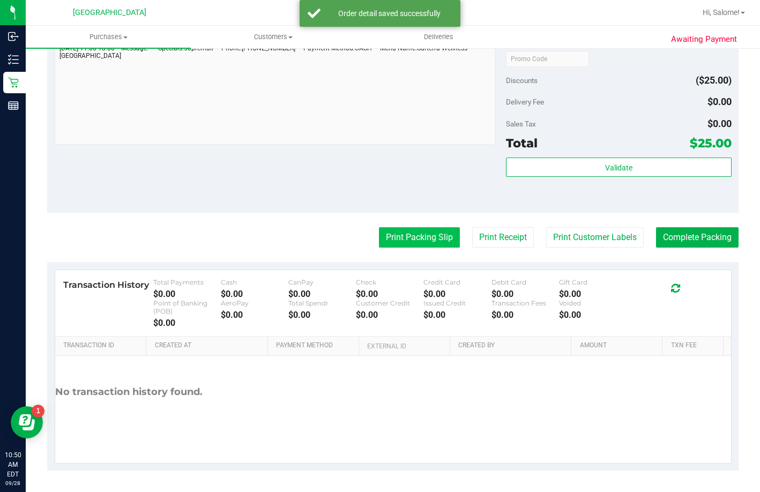
click at [419, 233] on button "Print Packing Slip" at bounding box center [419, 237] width 81 height 20
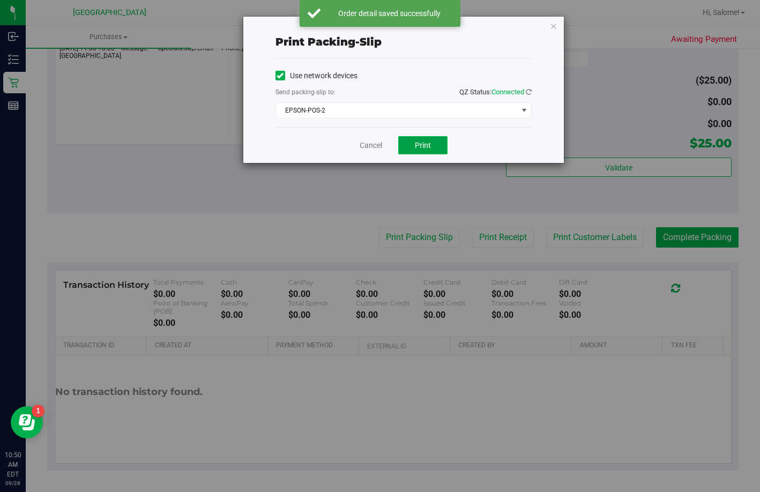
click at [428, 143] on span "Print" at bounding box center [423, 145] width 16 height 9
click at [371, 145] on link "Cancel" at bounding box center [371, 145] width 23 height 11
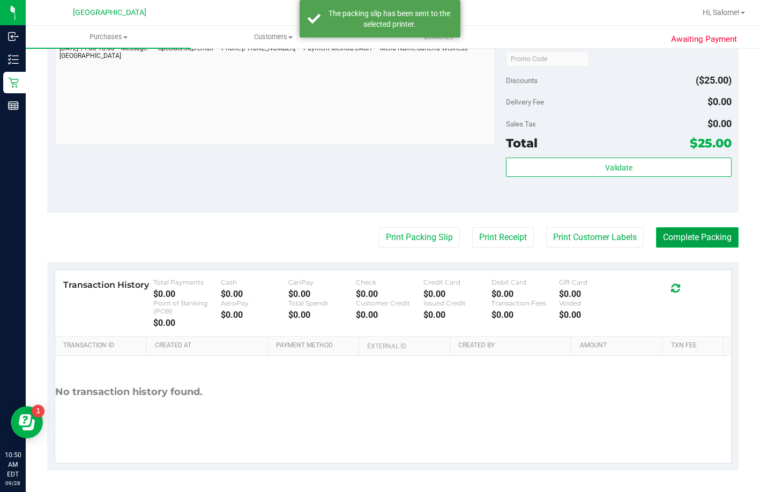
click at [667, 240] on button "Complete Packing" at bounding box center [697, 237] width 83 height 20
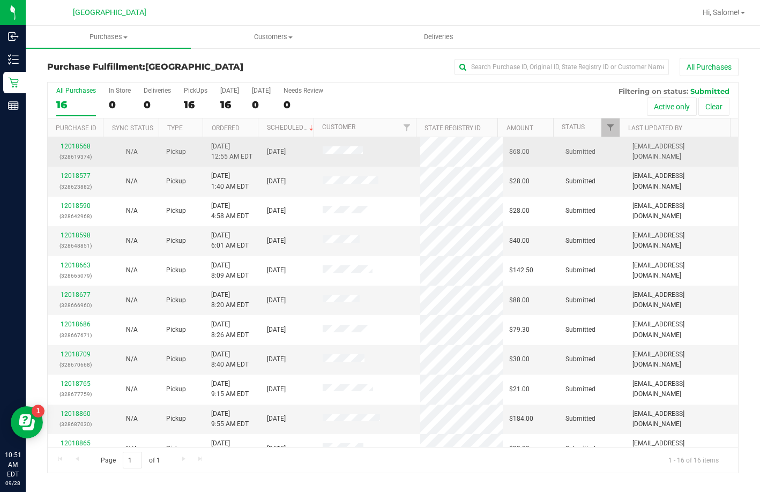
click at [78, 140] on td "12018568 (328619374)" at bounding box center [76, 151] width 56 height 29
click at [79, 148] on link "12018568" at bounding box center [76, 147] width 30 height 8
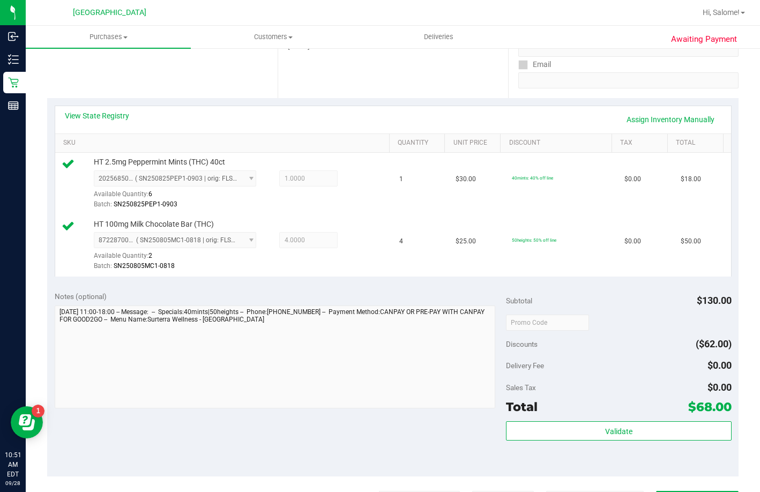
scroll to position [268, 0]
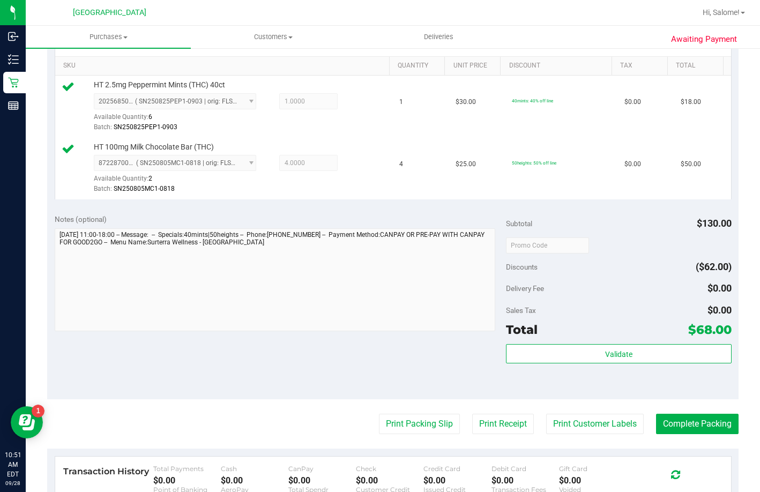
click at [608, 393] on div "Validate" at bounding box center [619, 368] width 226 height 48
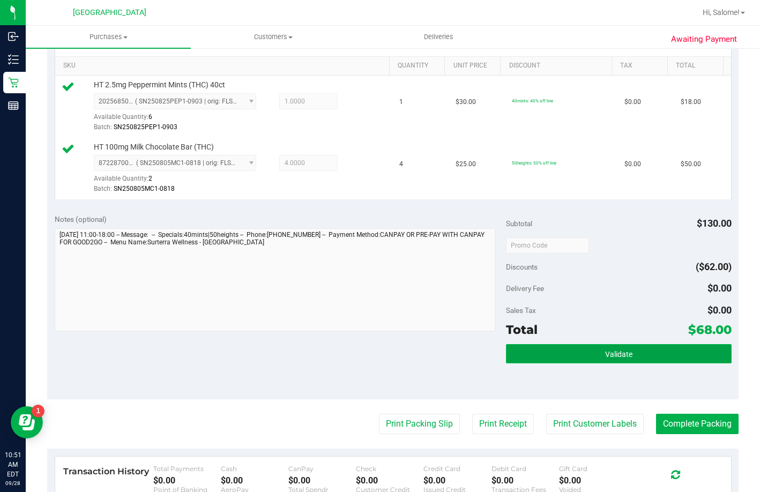
click at [610, 359] on span "Validate" at bounding box center [618, 354] width 27 height 9
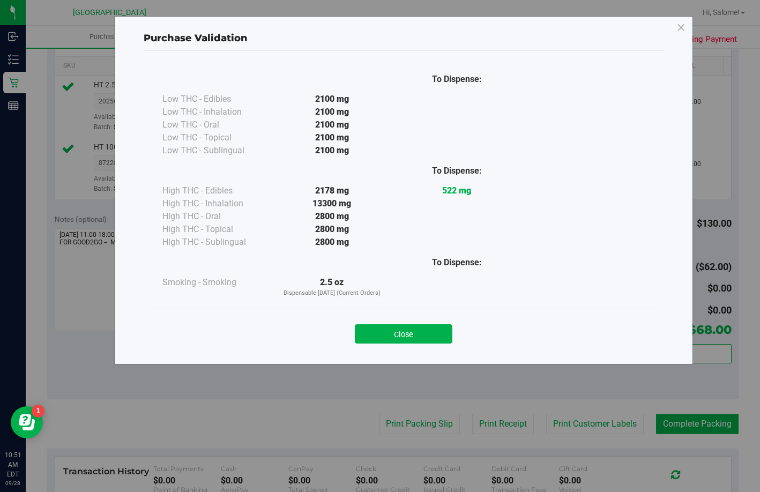
drag, startPoint x: 426, startPoint y: 334, endPoint x: 452, endPoint y: 374, distance: 47.7
click at [427, 334] on button "Close" at bounding box center [404, 333] width 98 height 19
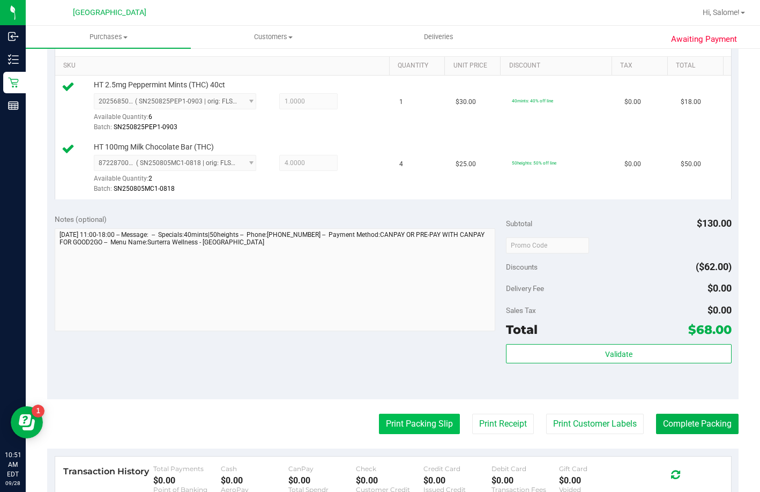
click at [438, 434] on button "Print Packing Slip" at bounding box center [419, 424] width 81 height 20
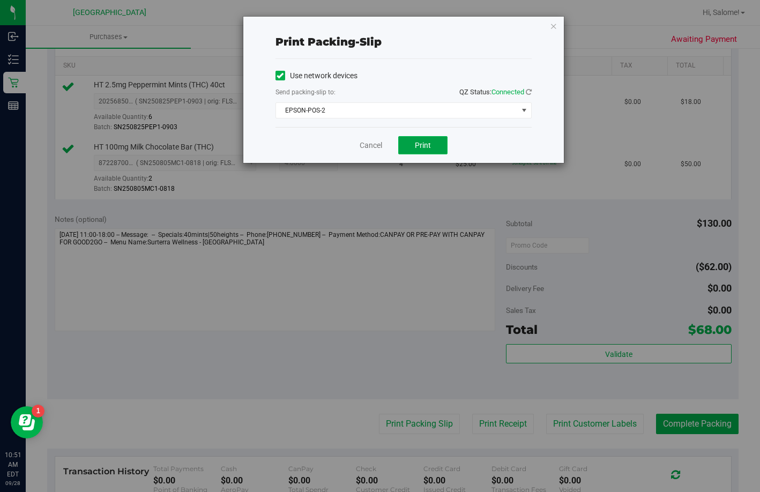
click at [431, 150] on button "Print" at bounding box center [422, 145] width 49 height 18
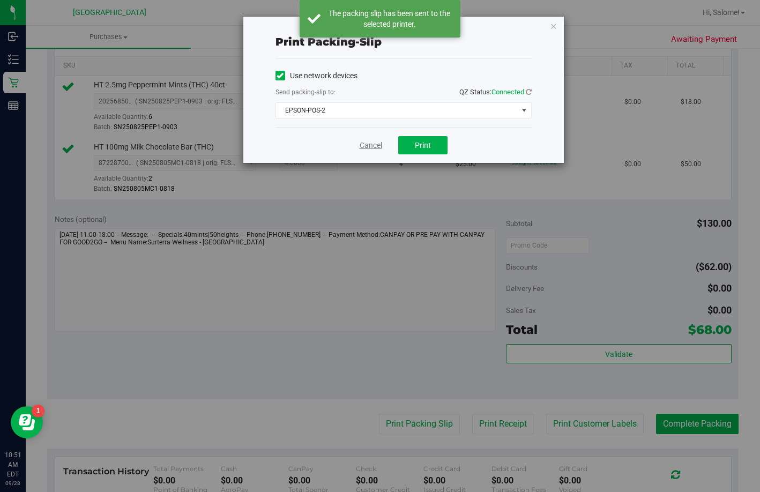
click at [372, 145] on link "Cancel" at bounding box center [371, 145] width 23 height 11
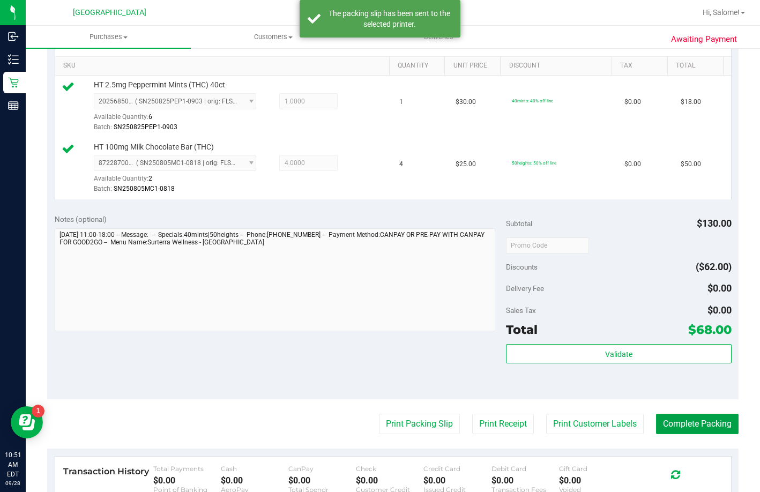
click at [687, 434] on button "Complete Packing" at bounding box center [697, 424] width 83 height 20
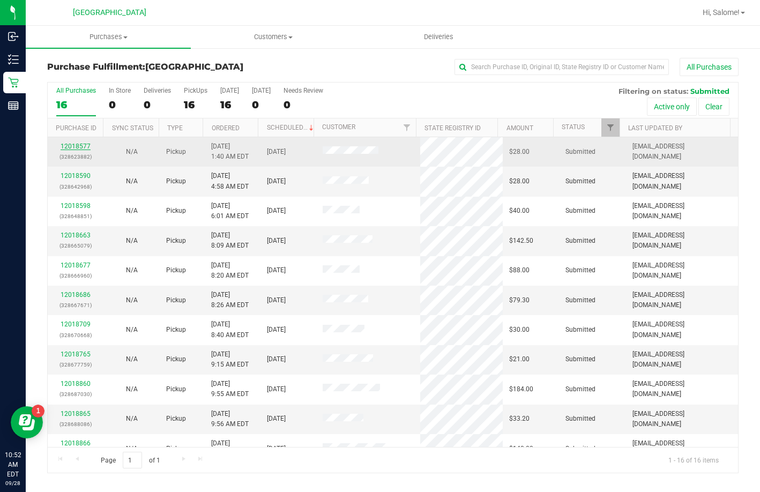
click at [80, 144] on link "12018577" at bounding box center [76, 147] width 30 height 8
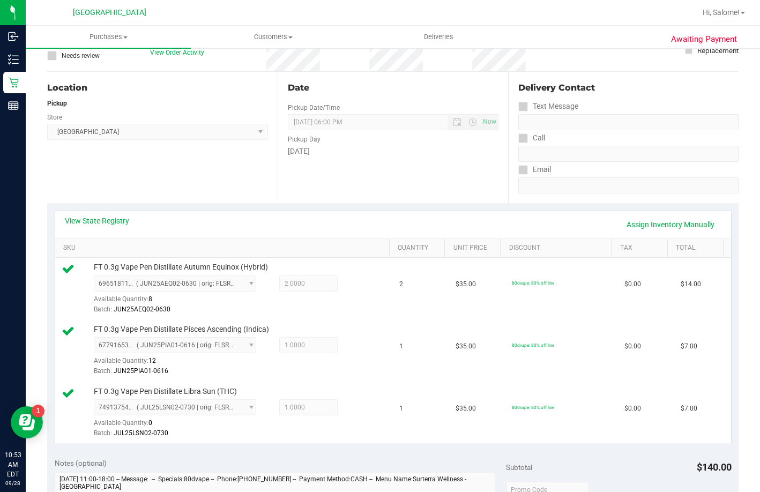
scroll to position [268, 0]
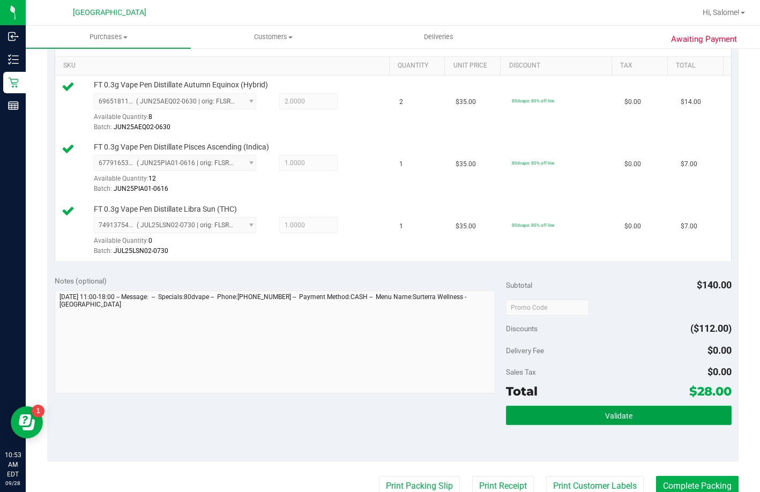
click at [608, 420] on span "Validate" at bounding box center [618, 416] width 27 height 9
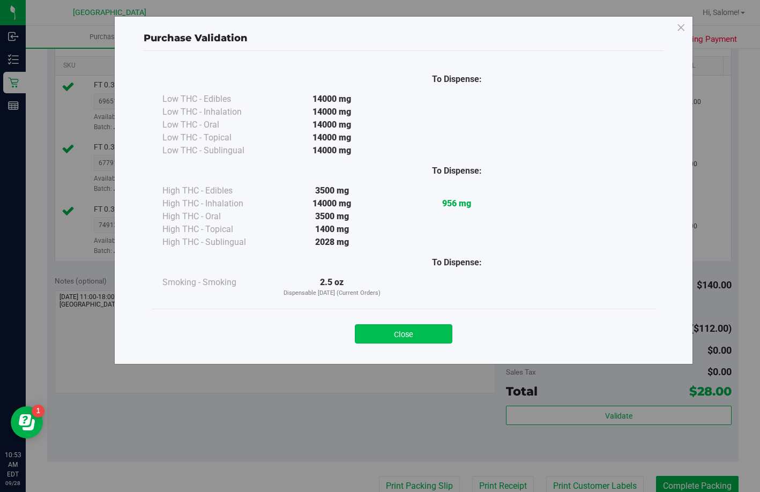
click at [435, 339] on button "Close" at bounding box center [404, 333] width 98 height 19
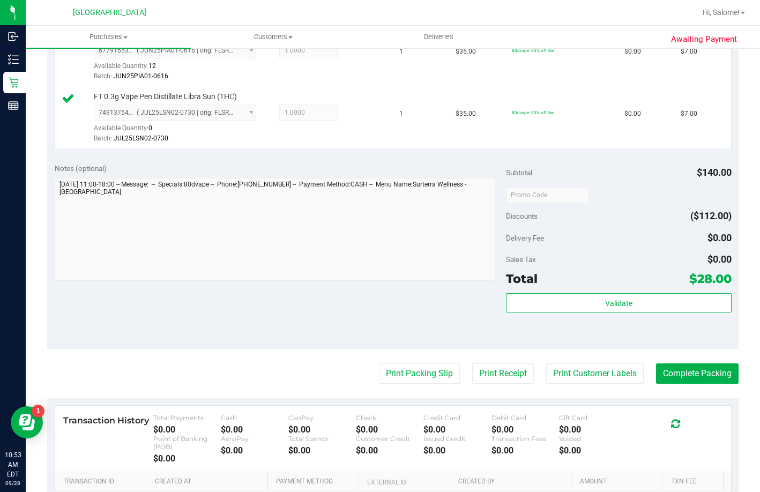
scroll to position [536, 0]
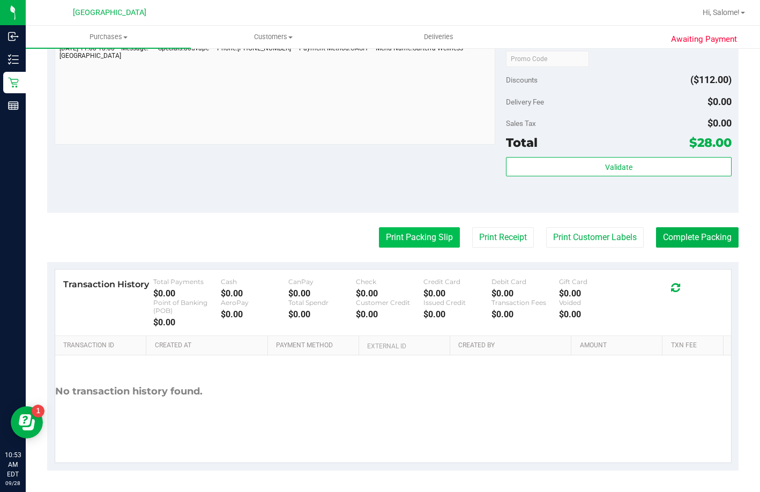
click at [427, 248] on button "Print Packing Slip" at bounding box center [419, 237] width 81 height 20
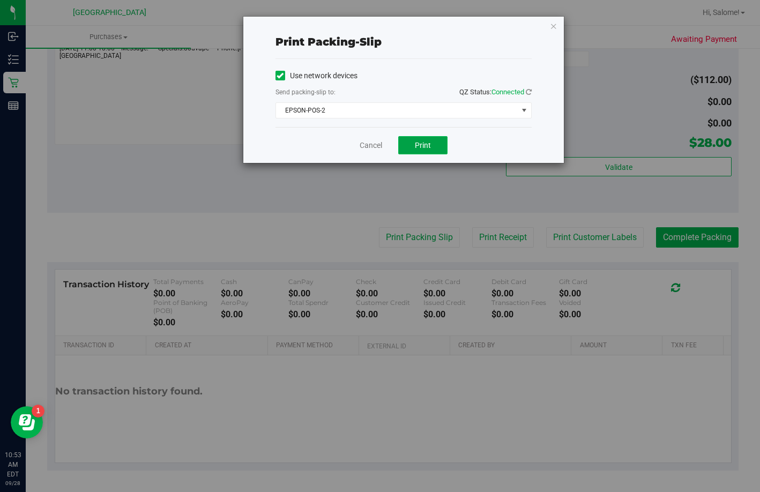
click at [426, 143] on span "Print" at bounding box center [423, 145] width 16 height 9
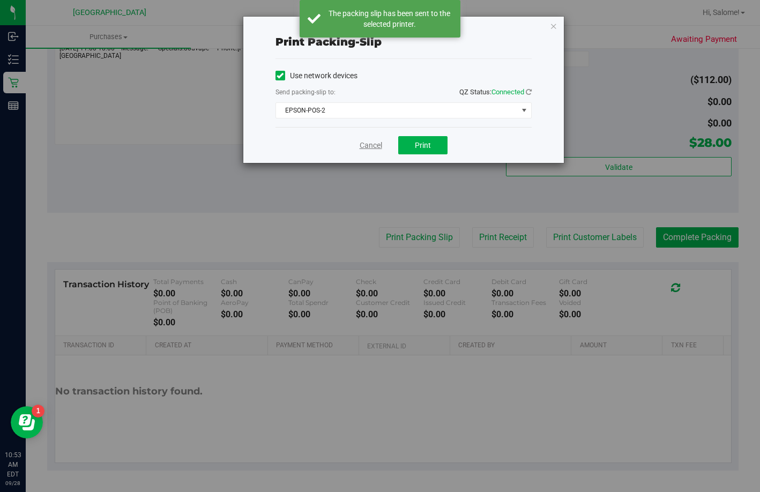
click at [372, 147] on link "Cancel" at bounding box center [371, 145] width 23 height 11
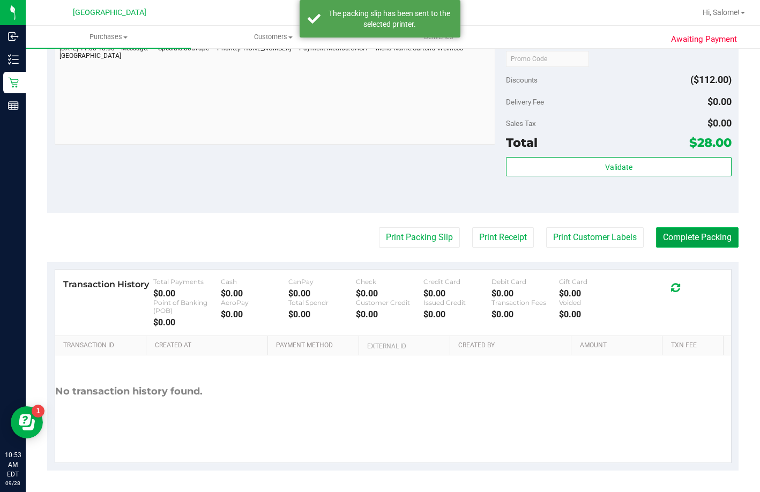
click at [693, 248] on button "Complete Packing" at bounding box center [697, 237] width 83 height 20
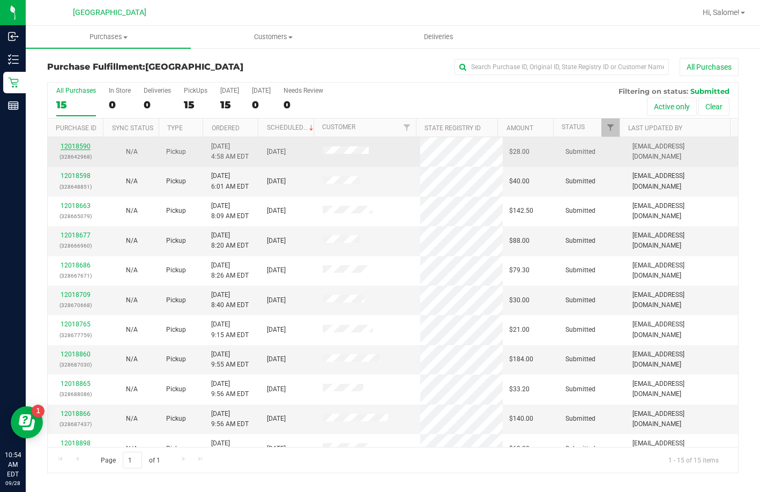
click at [71, 144] on link "12018590" at bounding box center [76, 147] width 30 height 8
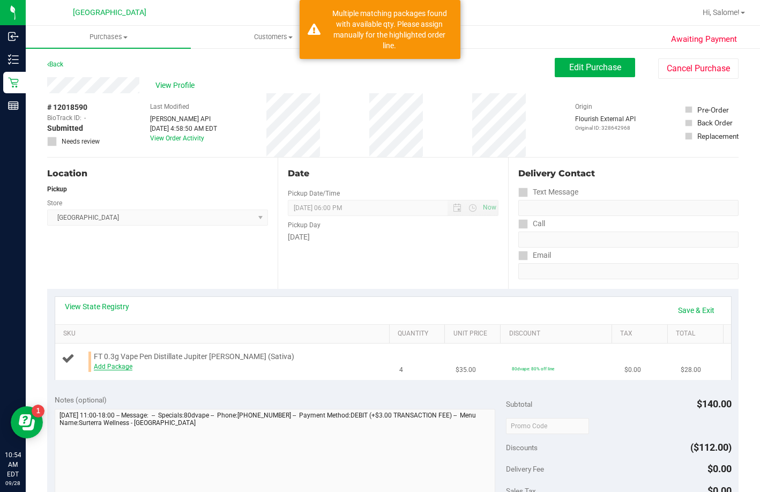
click at [94, 371] on link "Add Package" at bounding box center [113, 367] width 39 height 8
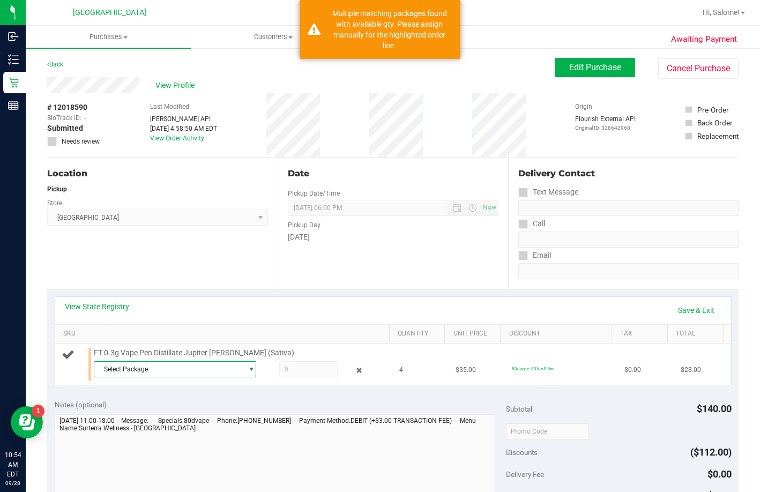
click at [183, 377] on span "Select Package" at bounding box center [167, 369] width 147 height 15
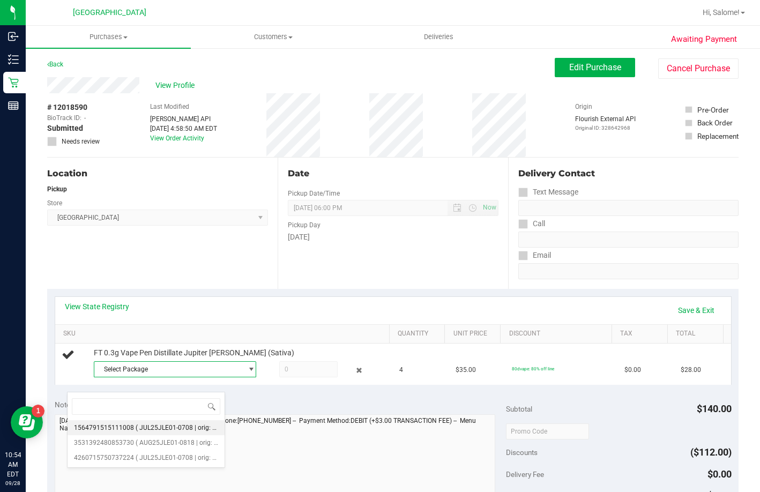
click at [189, 430] on span "( JUL25JLE01-0708 | orig: FLSRWGM-20250714-1715 )" at bounding box center [215, 428] width 159 height 8
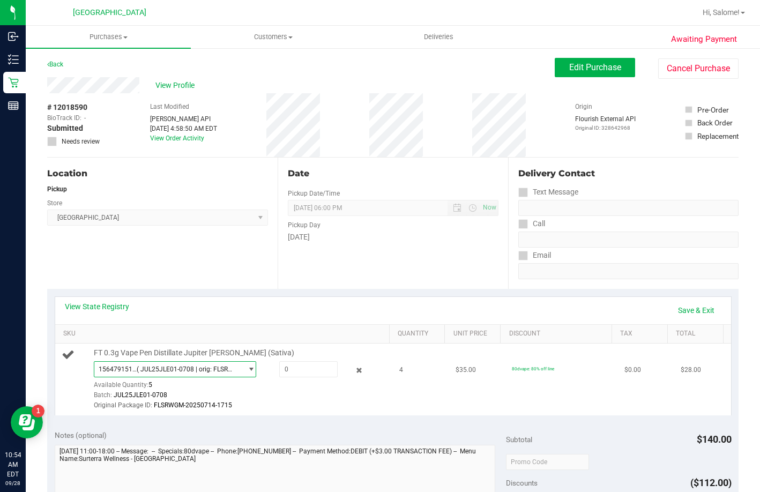
click at [183, 373] on span "( JUL25JLE01-0708 | orig: FLSRWGM-20250714-1715 )" at bounding box center [187, 370] width 101 height 8
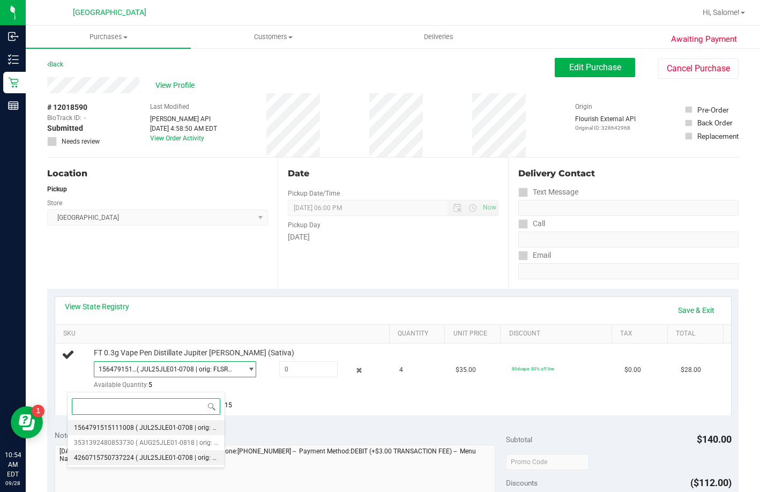
click at [181, 456] on span "( JUL25JLE01-0708 | orig: FLSRWGM-20250714-1745 )" at bounding box center [215, 458] width 159 height 8
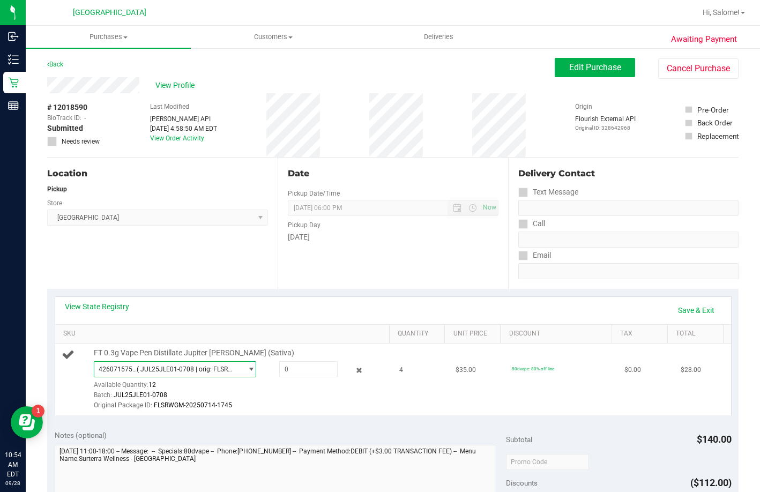
click at [186, 373] on span "( JUL25JLE01-0708 | orig: FLSRWGM-20250714-1745 )" at bounding box center [187, 370] width 101 height 8
click at [183, 441] on span "( AUG25JLE01-0818 | orig: FLSRWGM-20250825-792 )" at bounding box center [214, 443] width 157 height 8
click at [279, 378] on span at bounding box center [308, 369] width 58 height 16
type input "1"
type input "1.0000"
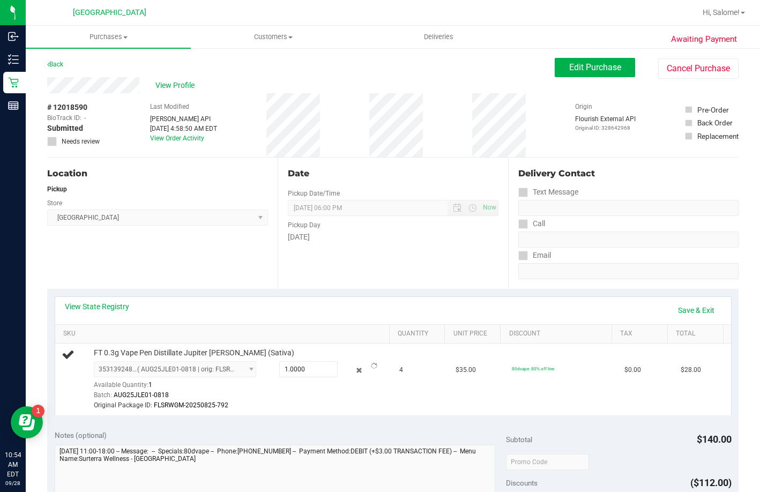
click at [295, 423] on div "View State Registry Save & Exit SKU Quantity Unit Price Discount Tax Total FT 0…" at bounding box center [393, 356] width 692 height 134
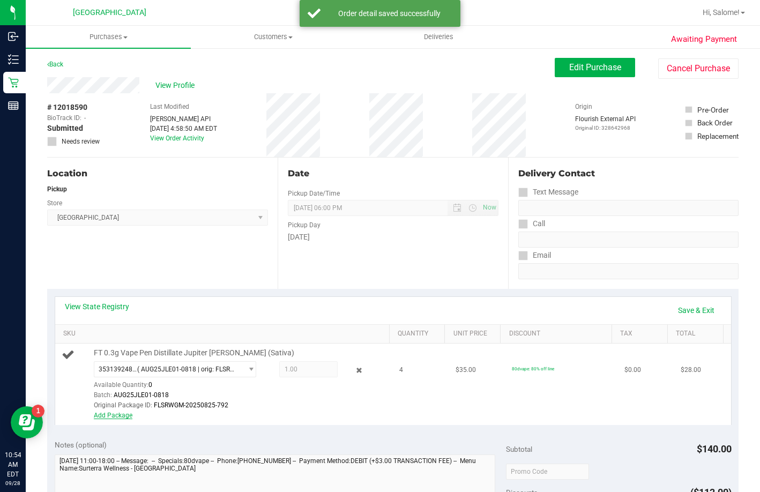
click at [94, 419] on link "Add Package" at bounding box center [113, 416] width 39 height 8
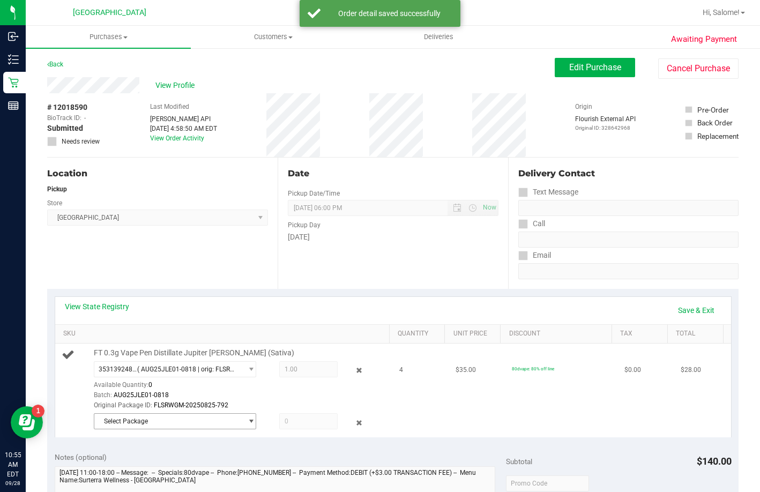
click at [169, 429] on span "Select Package" at bounding box center [167, 421] width 147 height 15
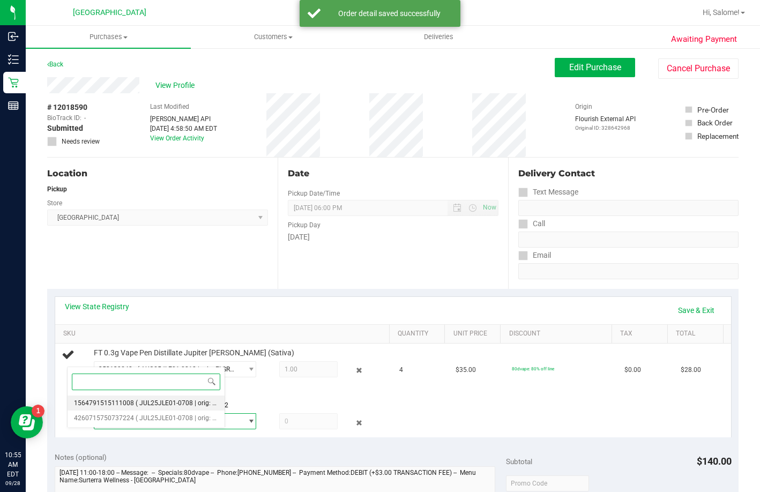
click at [177, 399] on span "( JUL25JLE01-0708 | orig: FLSRWGM-20250714-1715 )" at bounding box center [215, 403] width 159 height 8
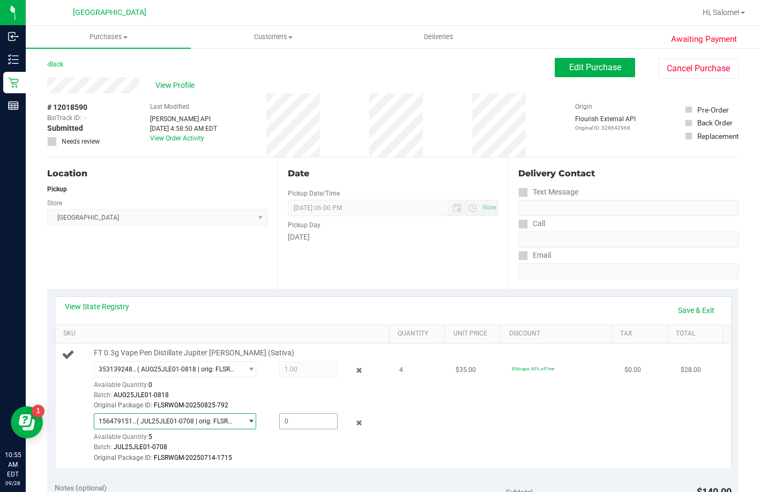
click at [291, 430] on span at bounding box center [308, 421] width 58 height 16
type input "3"
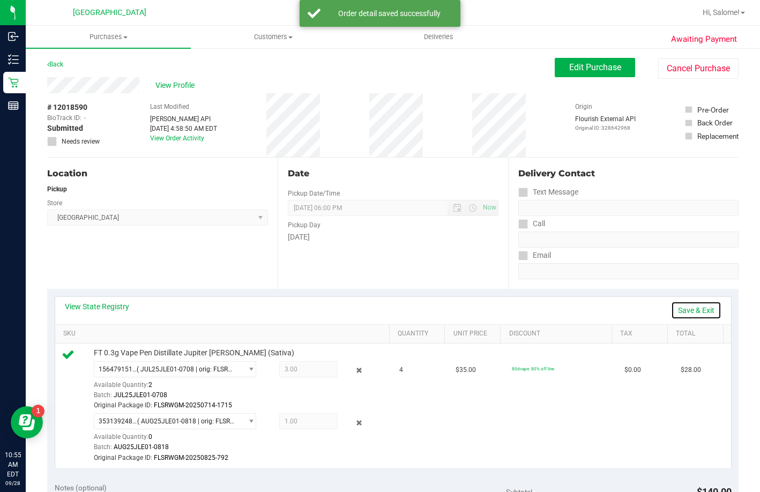
click at [699, 310] on link "Save & Exit" at bounding box center [696, 310] width 50 height 18
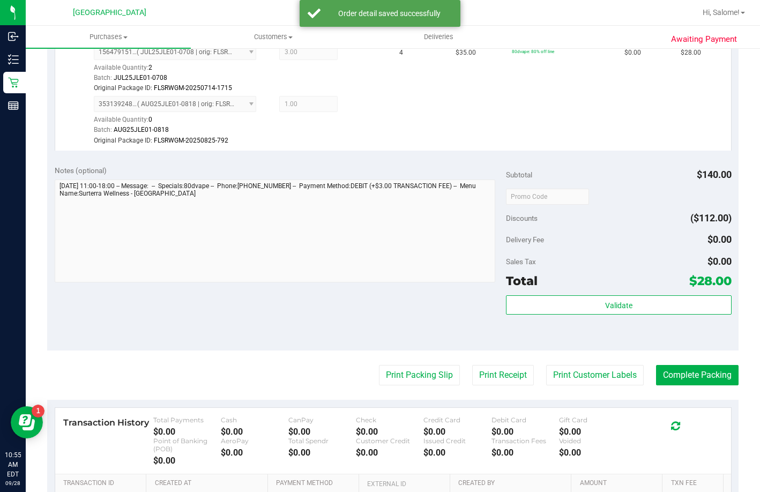
scroll to position [470, 0]
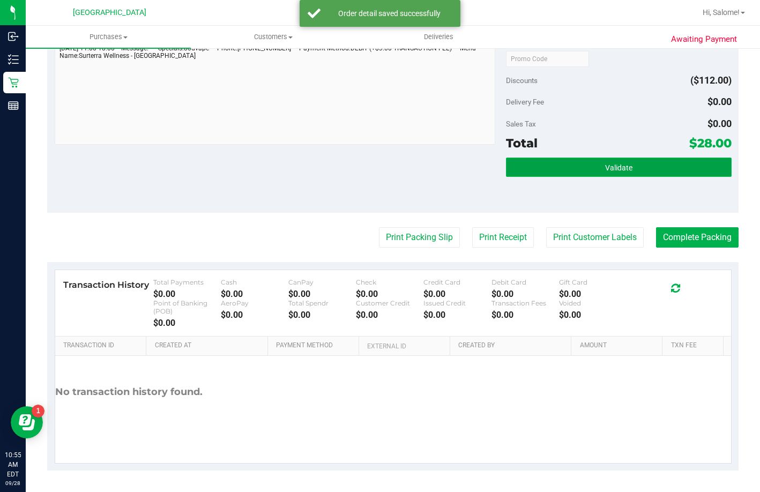
click at [620, 167] on span "Validate" at bounding box center [618, 168] width 27 height 9
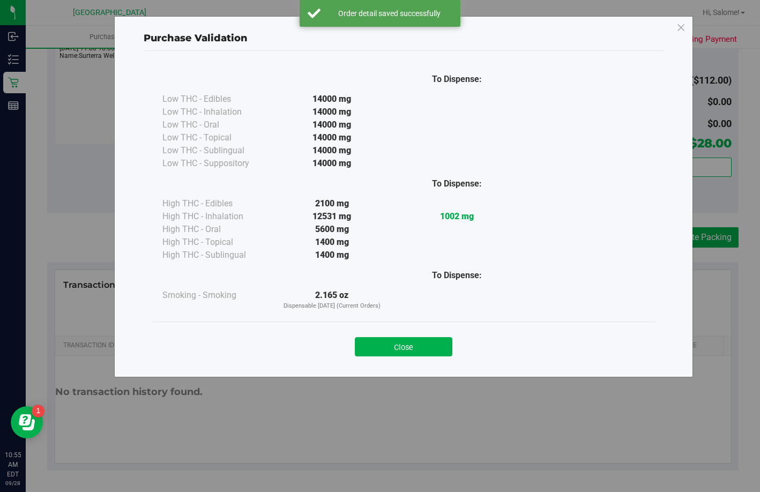
click at [416, 356] on button "Close" at bounding box center [404, 346] width 98 height 19
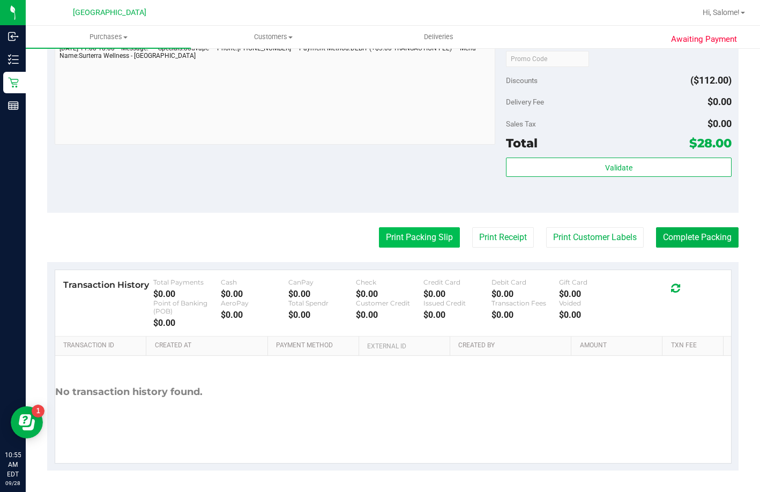
click at [415, 231] on button "Print Packing Slip" at bounding box center [419, 237] width 81 height 20
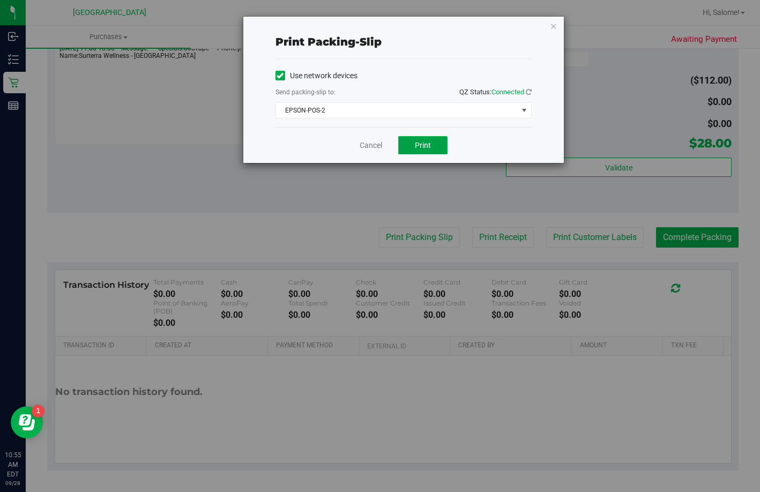
click at [419, 146] on span "Print" at bounding box center [423, 145] width 16 height 9
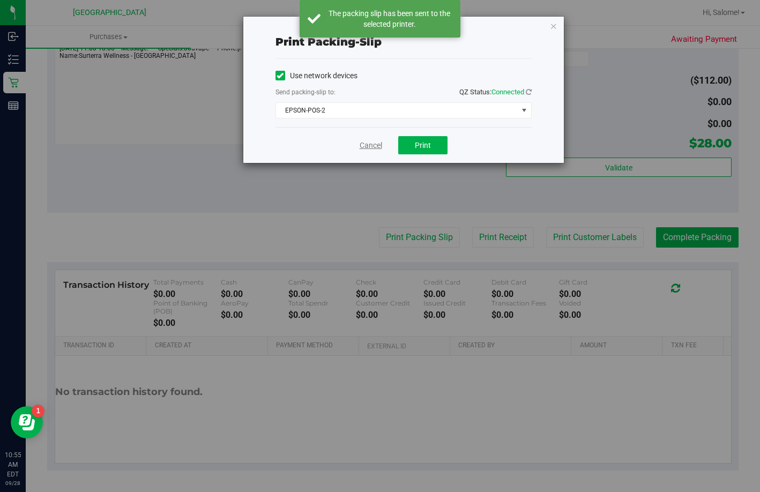
click at [372, 146] on link "Cancel" at bounding box center [371, 145] width 23 height 11
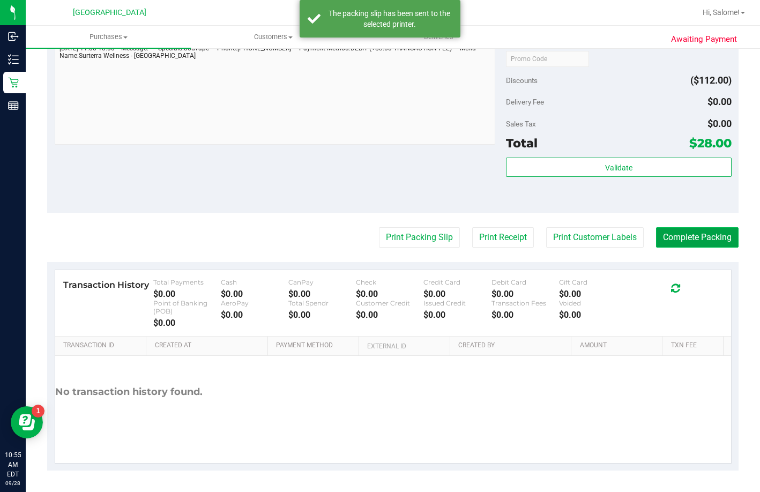
click at [663, 239] on button "Complete Packing" at bounding box center [697, 237] width 83 height 20
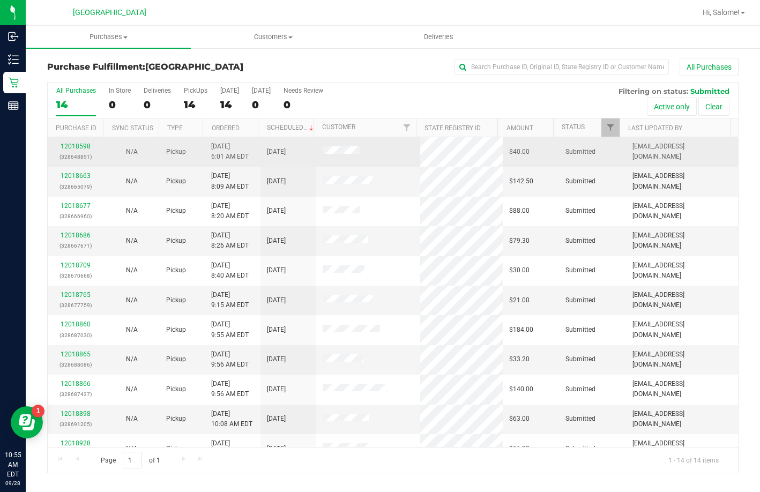
click at [71, 151] on div "12018598 (328648851)" at bounding box center [75, 152] width 43 height 20
click at [71, 149] on link "12018598" at bounding box center [76, 147] width 30 height 8
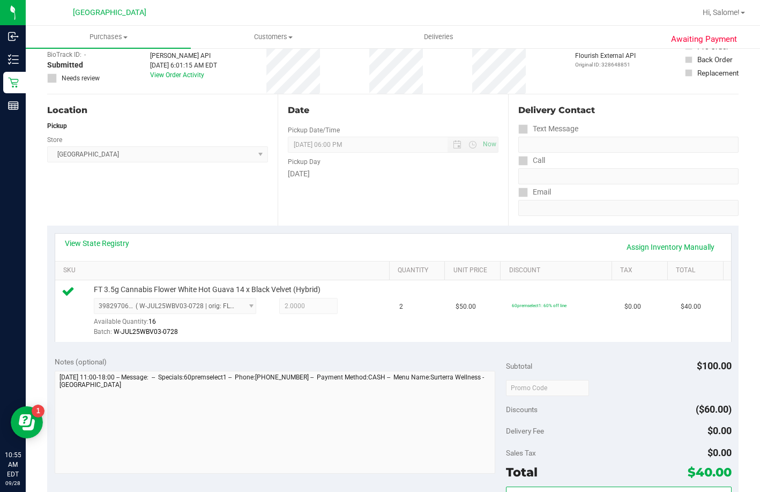
scroll to position [214, 0]
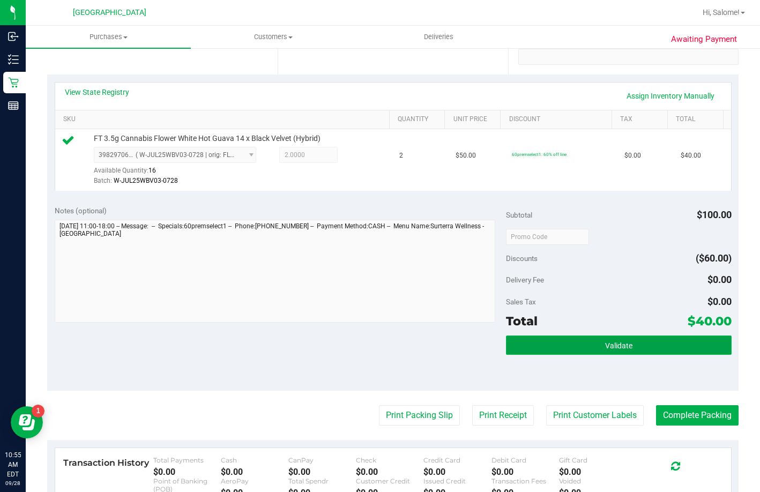
click at [616, 350] on span "Validate" at bounding box center [618, 346] width 27 height 9
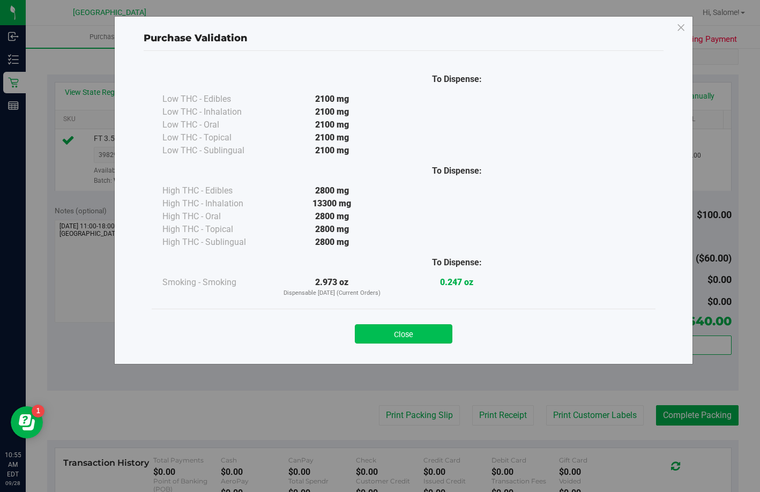
click at [427, 338] on button "Close" at bounding box center [404, 333] width 98 height 19
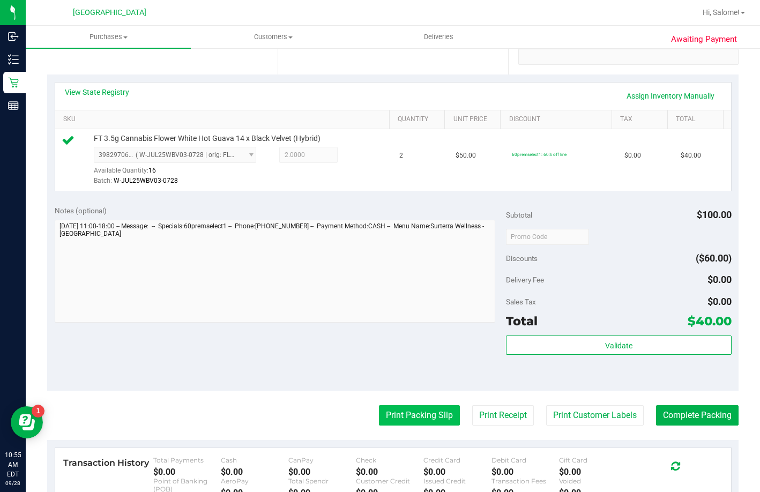
click at [403, 426] on button "Print Packing Slip" at bounding box center [419, 415] width 81 height 20
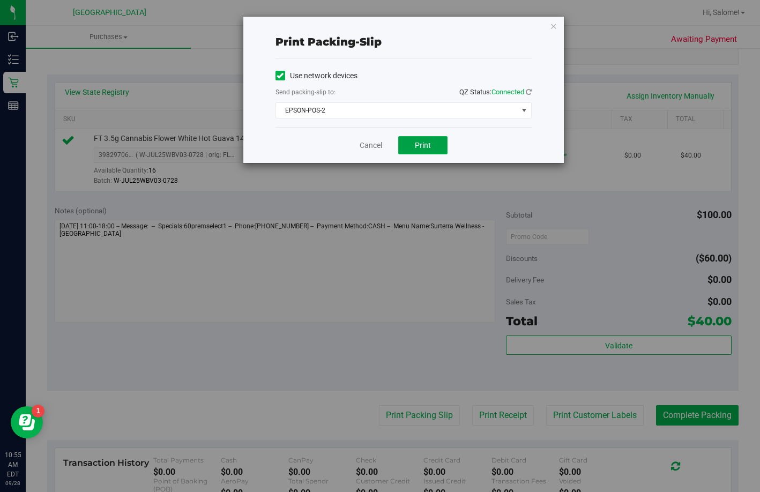
click at [428, 151] on button "Print" at bounding box center [422, 145] width 49 height 18
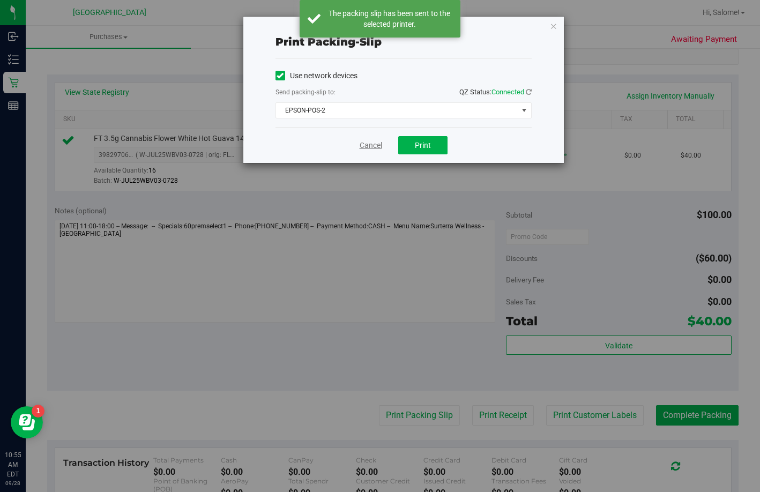
click at [370, 144] on link "Cancel" at bounding box center [371, 145] width 23 height 11
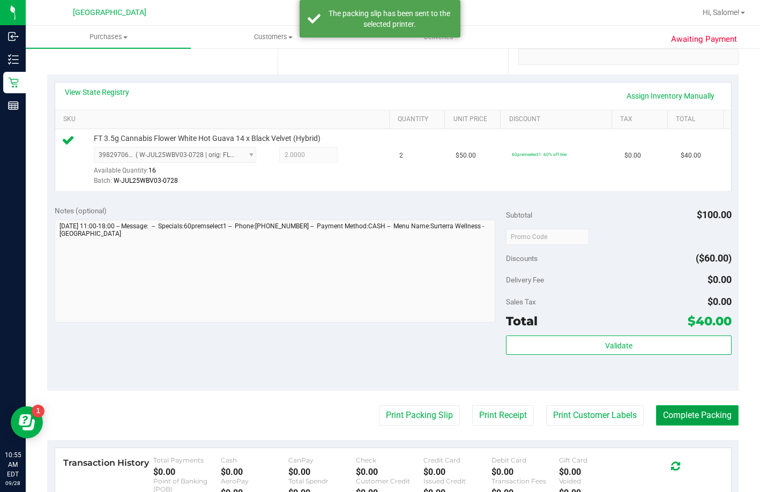
click at [672, 422] on button "Complete Packing" at bounding box center [697, 415] width 83 height 20
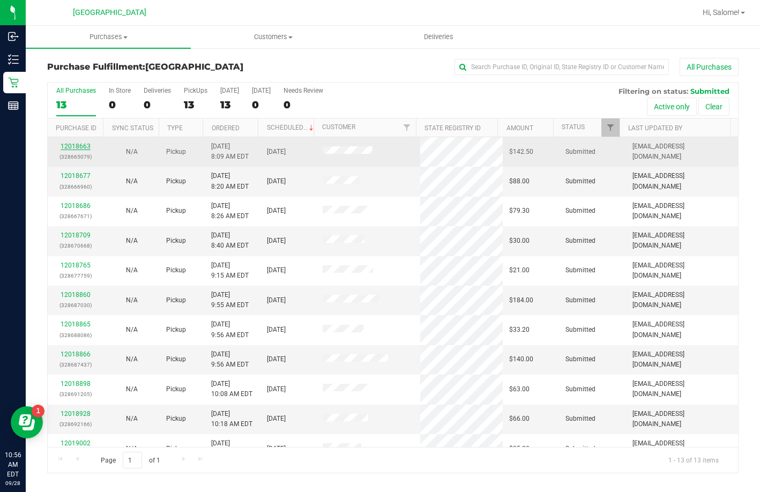
click at [82, 143] on link "12018663" at bounding box center [76, 147] width 30 height 8
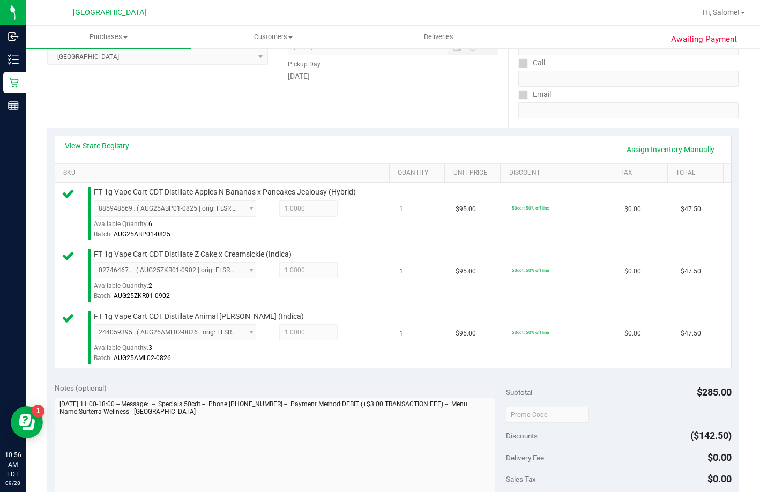
scroll to position [375, 0]
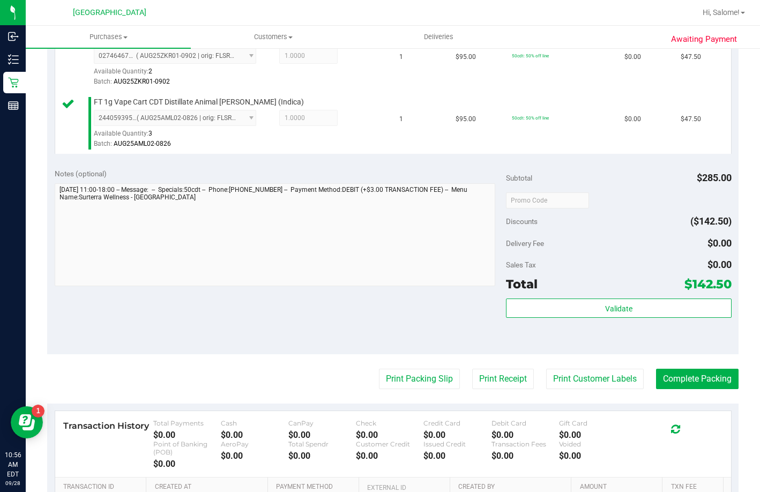
click at [632, 347] on div "Validate" at bounding box center [619, 323] width 226 height 48
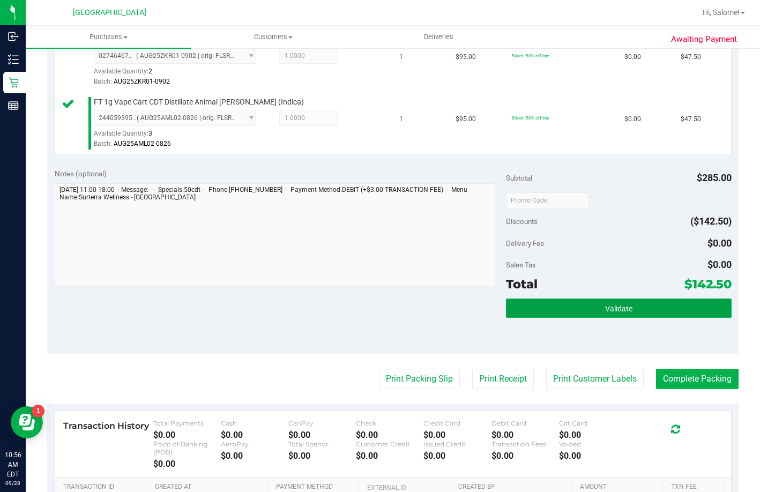
click at [633, 318] on button "Validate" at bounding box center [619, 308] width 226 height 19
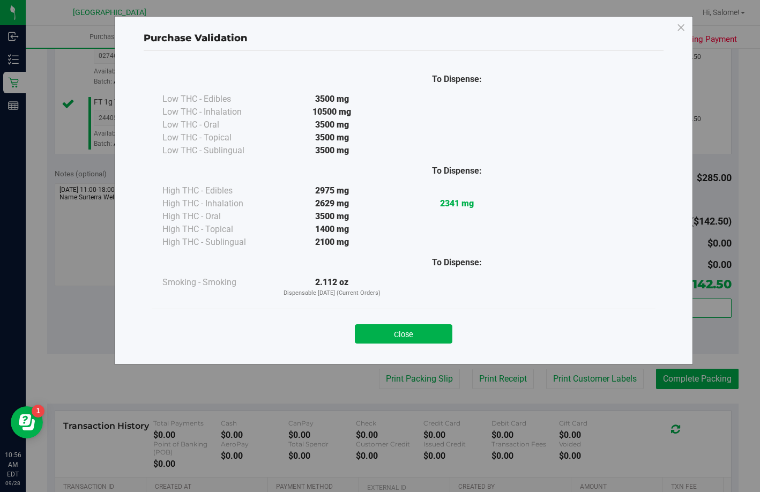
click at [423, 319] on div "Close" at bounding box center [404, 330] width 488 height 27
click at [432, 321] on div "Close" at bounding box center [404, 330] width 488 height 27
click at [432, 325] on button "Close" at bounding box center [404, 333] width 98 height 19
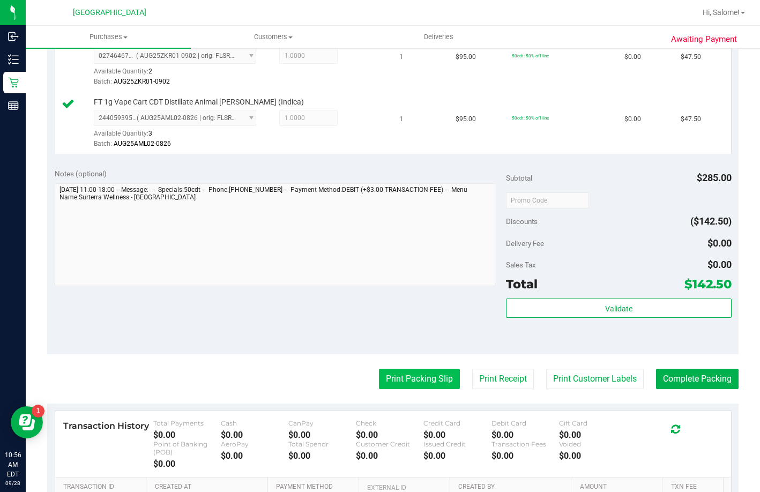
click at [424, 389] on button "Print Packing Slip" at bounding box center [419, 379] width 81 height 20
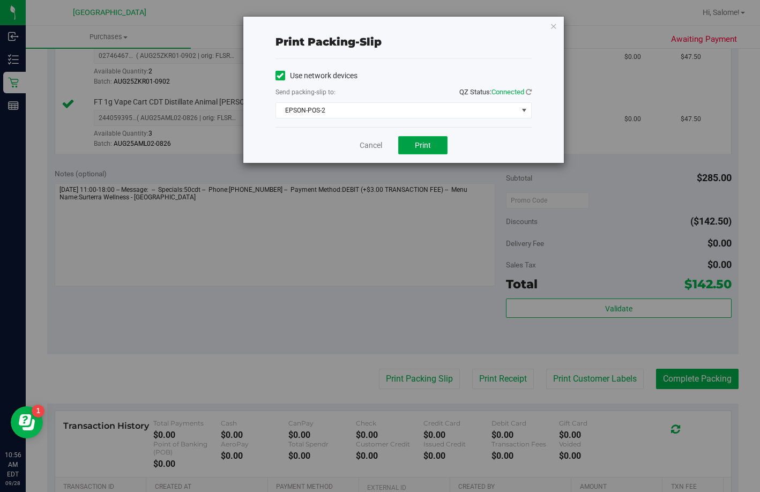
click at [428, 144] on span "Print" at bounding box center [423, 145] width 16 height 9
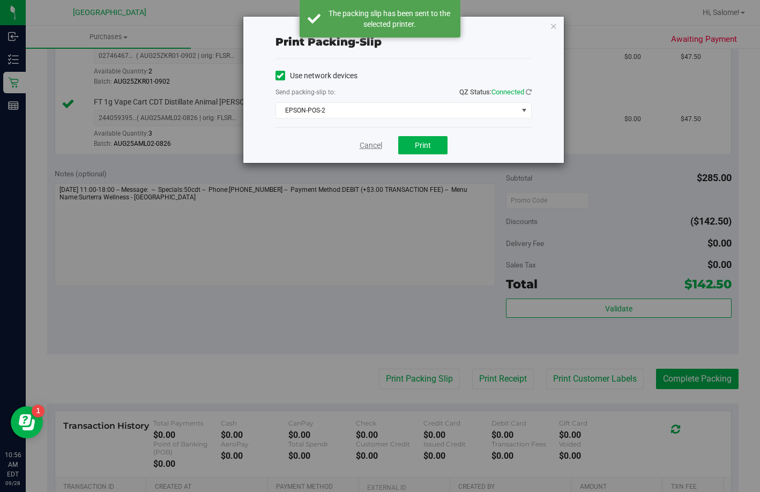
click at [368, 145] on link "Cancel" at bounding box center [371, 145] width 23 height 11
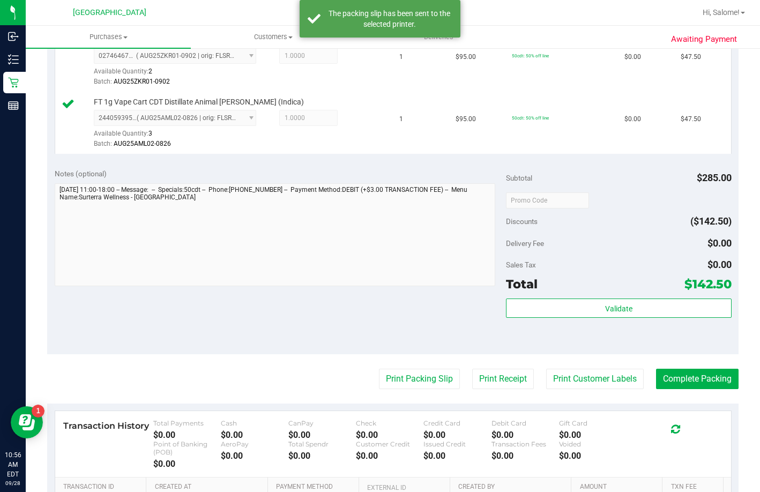
click at [689, 407] on purchase-details "Back Edit Purchase Cancel Purchase View Profile # 12018663 BioTrack ID: - Submi…" at bounding box center [393, 148] width 692 height 930
click at [687, 389] on button "Complete Packing" at bounding box center [697, 379] width 83 height 20
